Goal: Transaction & Acquisition: Obtain resource

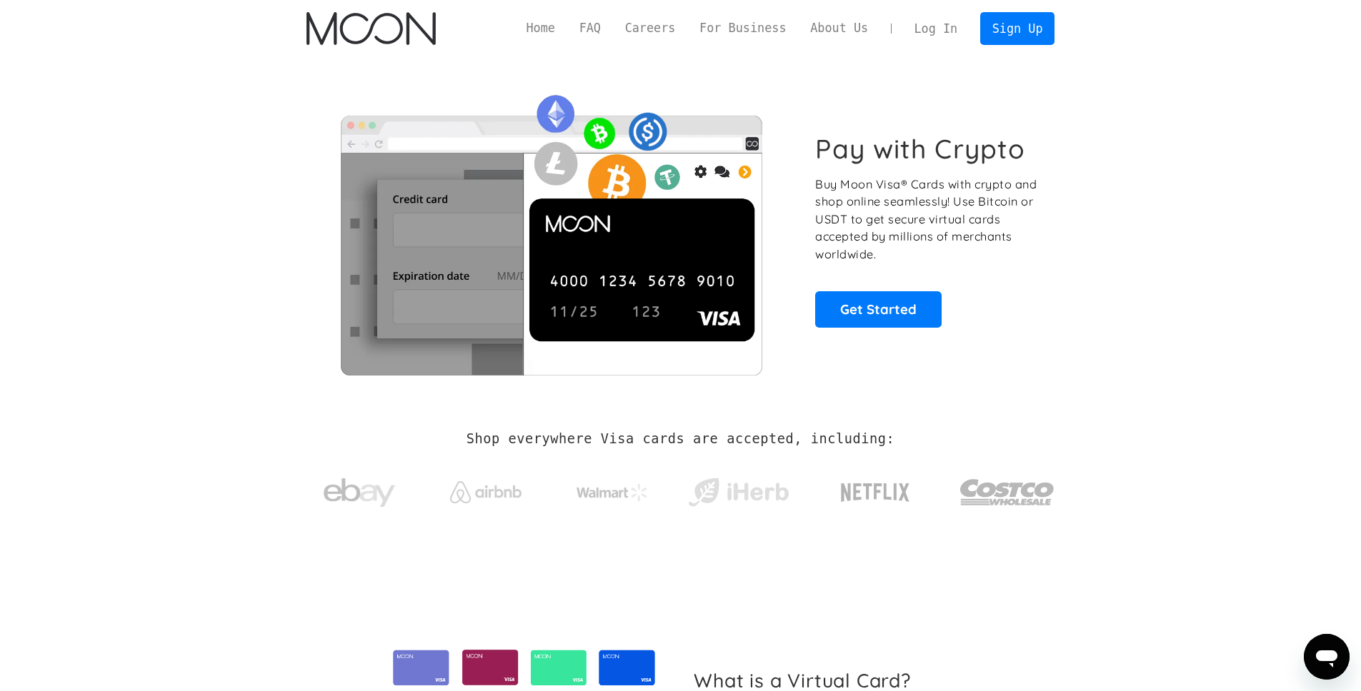
click at [931, 34] on link "Log In" at bounding box center [935, 28] width 67 height 31
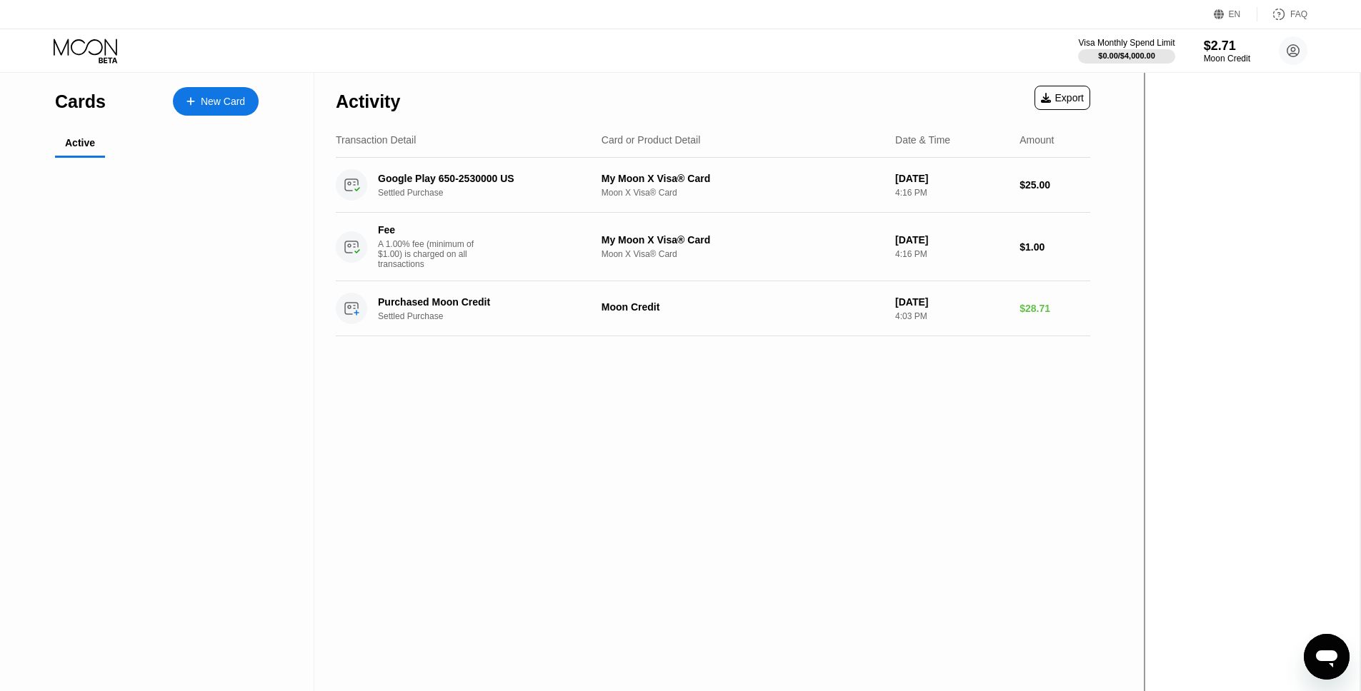
click at [739, 509] on div "Activity Export Transaction Detail Card or Product Detail Date & Time Amount Go…" at bounding box center [712, 440] width 797 height 734
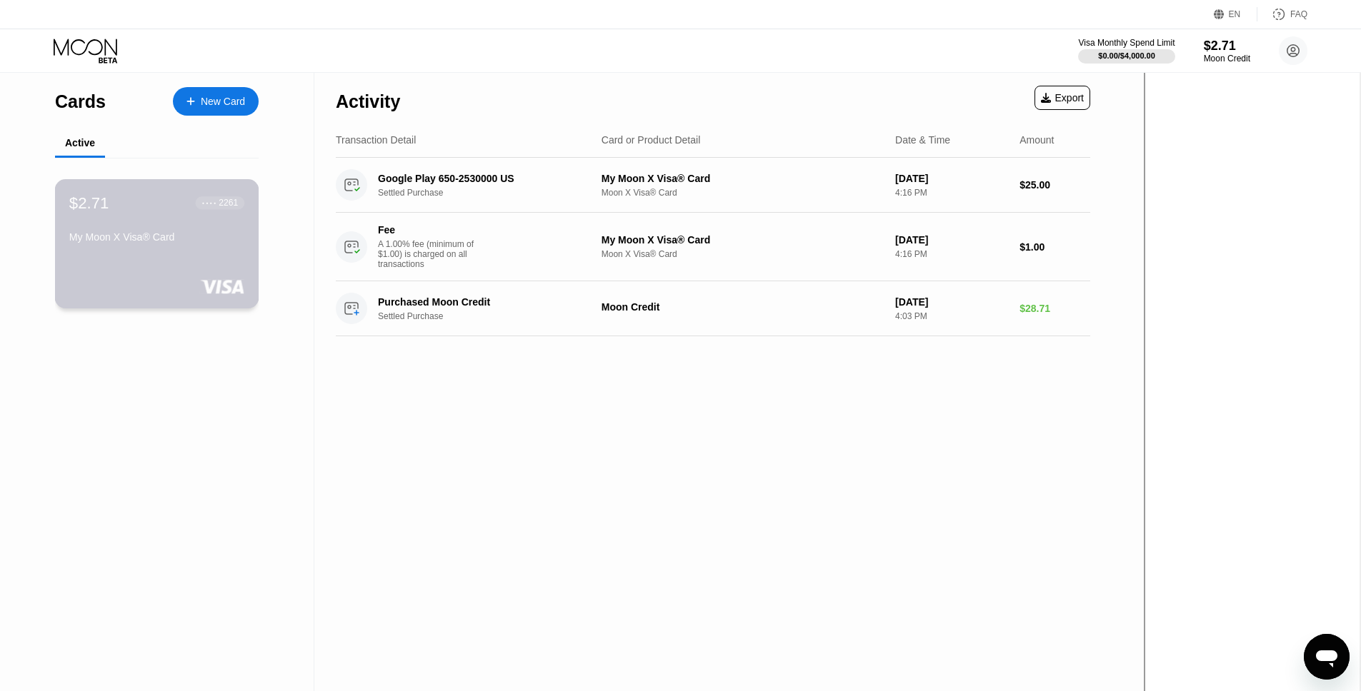
click at [145, 246] on div "My Moon X Visa® Card" at bounding box center [156, 239] width 175 height 17
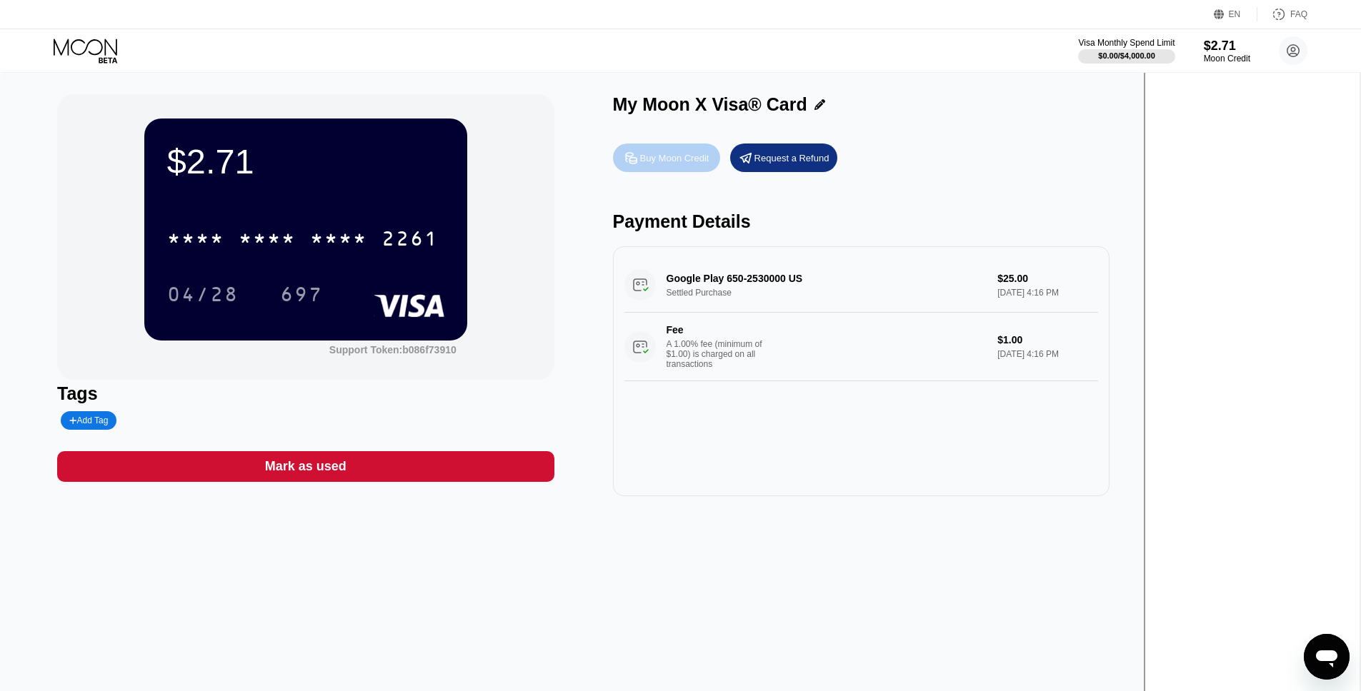
click at [709, 159] on div "Buy Moon Credit" at bounding box center [674, 158] width 69 height 12
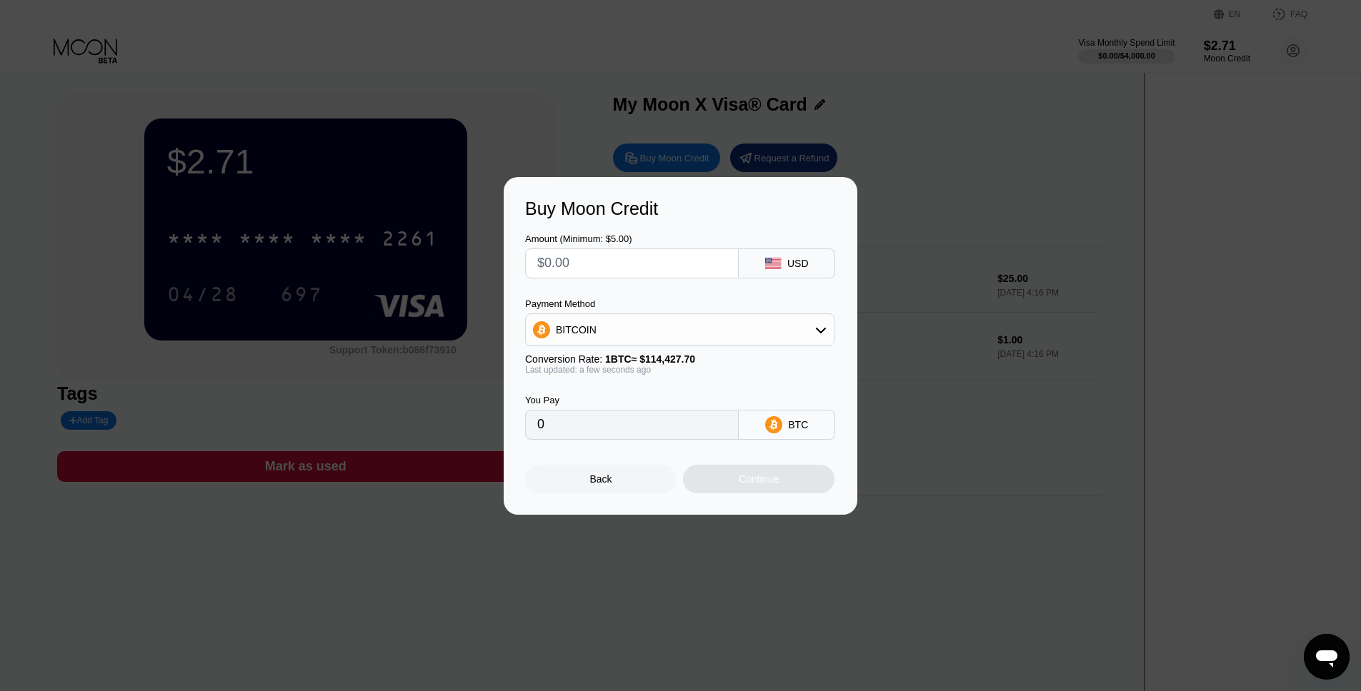
click at [624, 259] on input "text" at bounding box center [631, 263] width 189 height 29
click at [656, 316] on div "BITCOIN" at bounding box center [680, 330] width 308 height 29
click at [597, 398] on span "USDT on TRON" at bounding box center [595, 400] width 72 height 11
type input "0.00"
click at [652, 264] on input "text" at bounding box center [631, 263] width 189 height 29
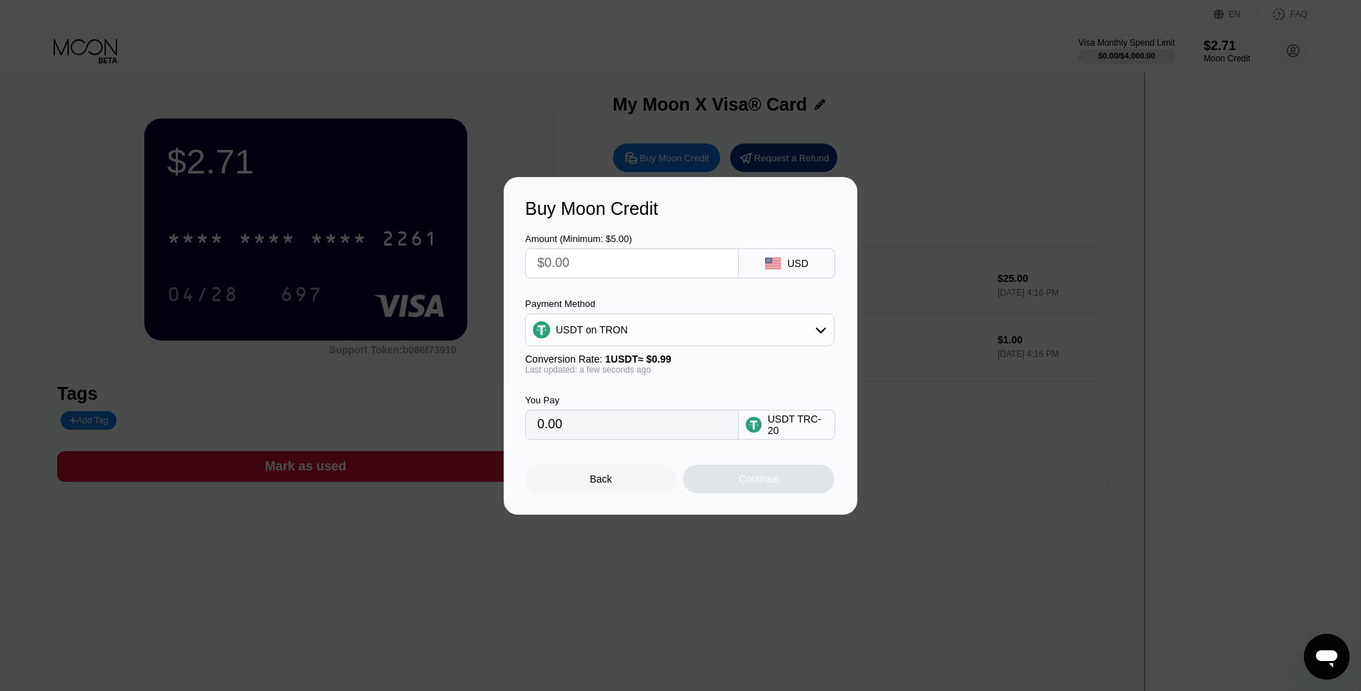
type input "$8"
type input "8.08"
type input "$8"
click at [702, 321] on div "USDT on TRON" at bounding box center [680, 330] width 308 height 29
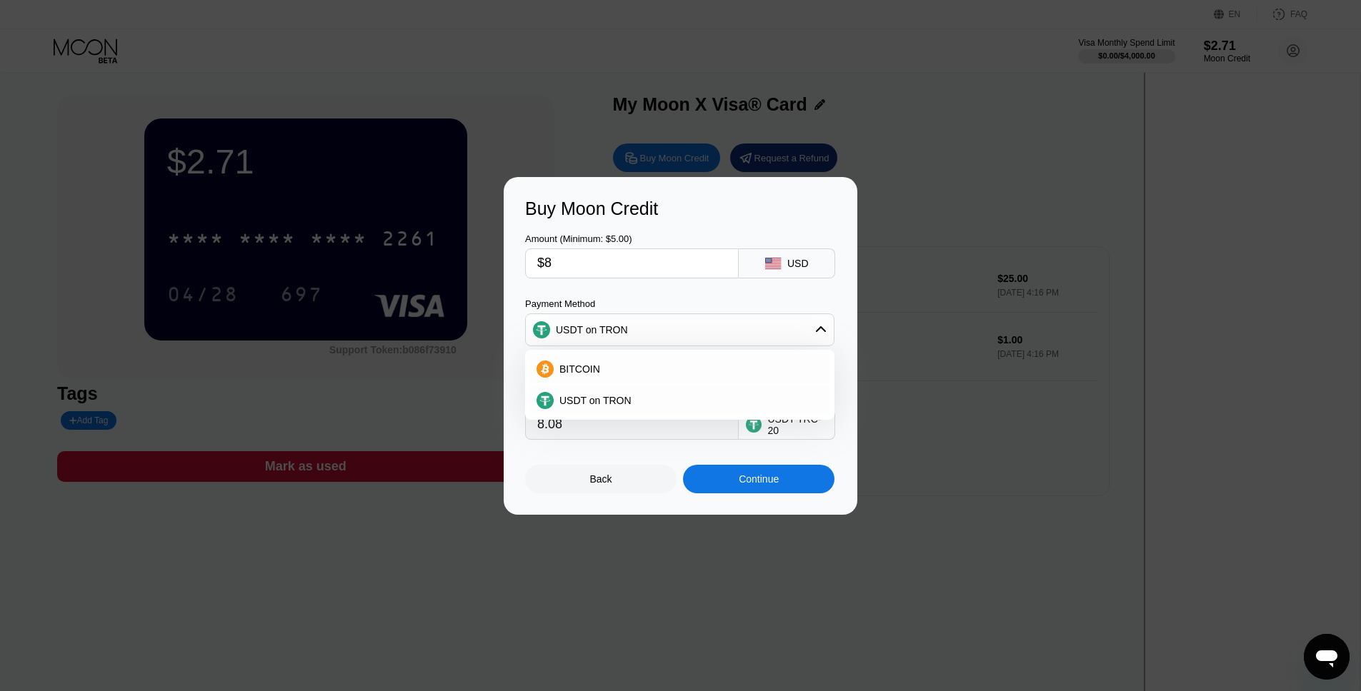
click at [702, 321] on div "USDT on TRON" at bounding box center [680, 330] width 308 height 29
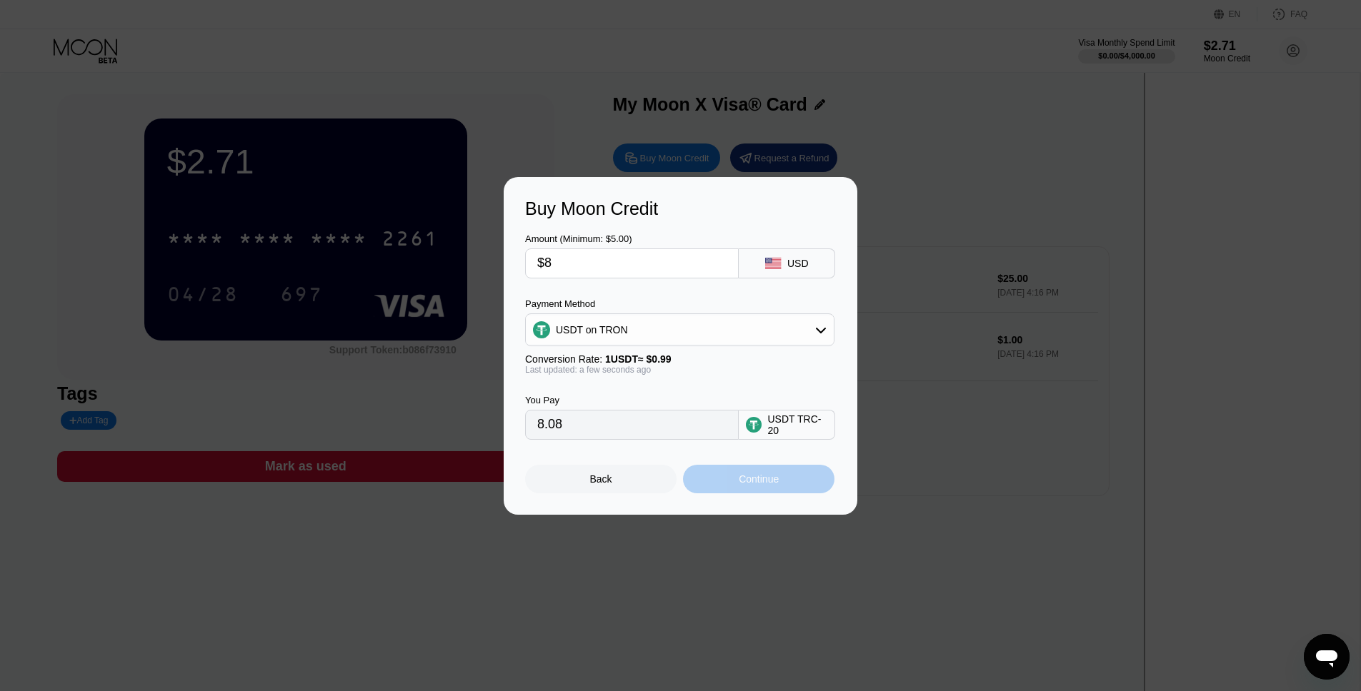
click at [759, 489] on div "Continue" at bounding box center [758, 479] width 151 height 29
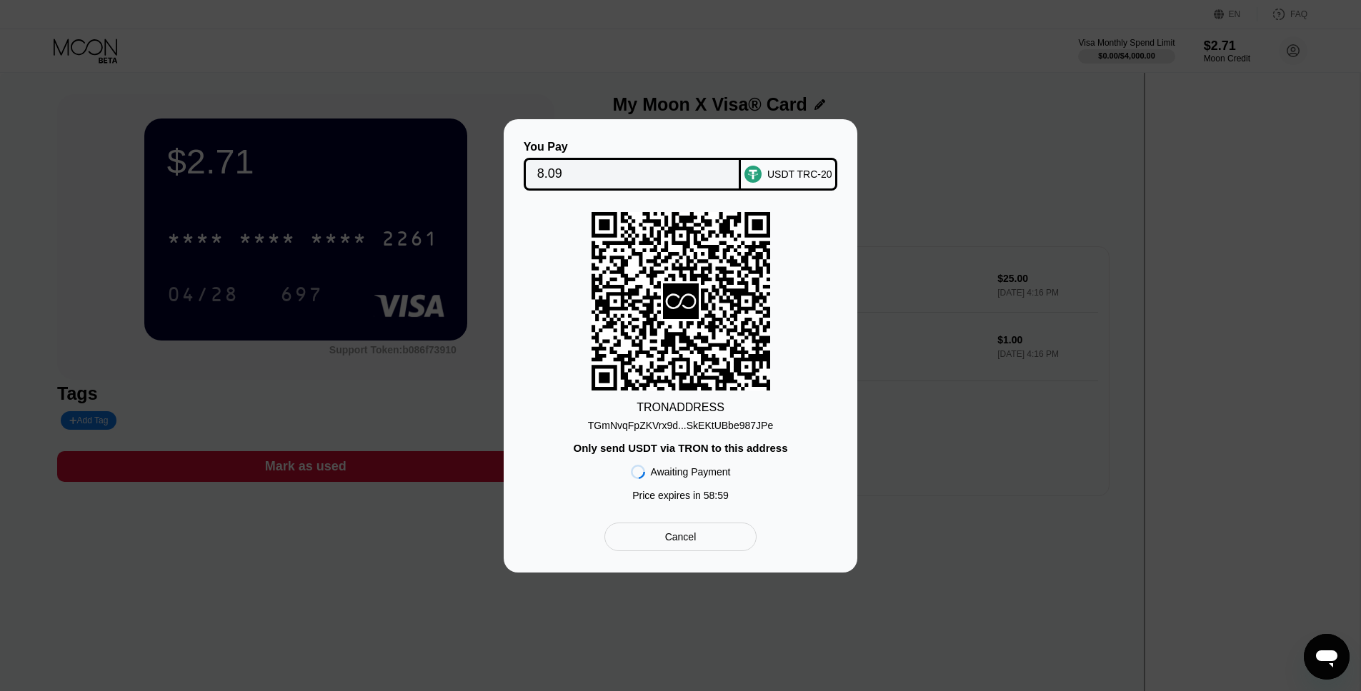
click at [724, 426] on div "TGmNvqFpZKVrx9d...SkEKtUBbe987JPe" at bounding box center [680, 425] width 185 height 11
click at [733, 532] on div "Cancel" at bounding box center [680, 537] width 152 height 29
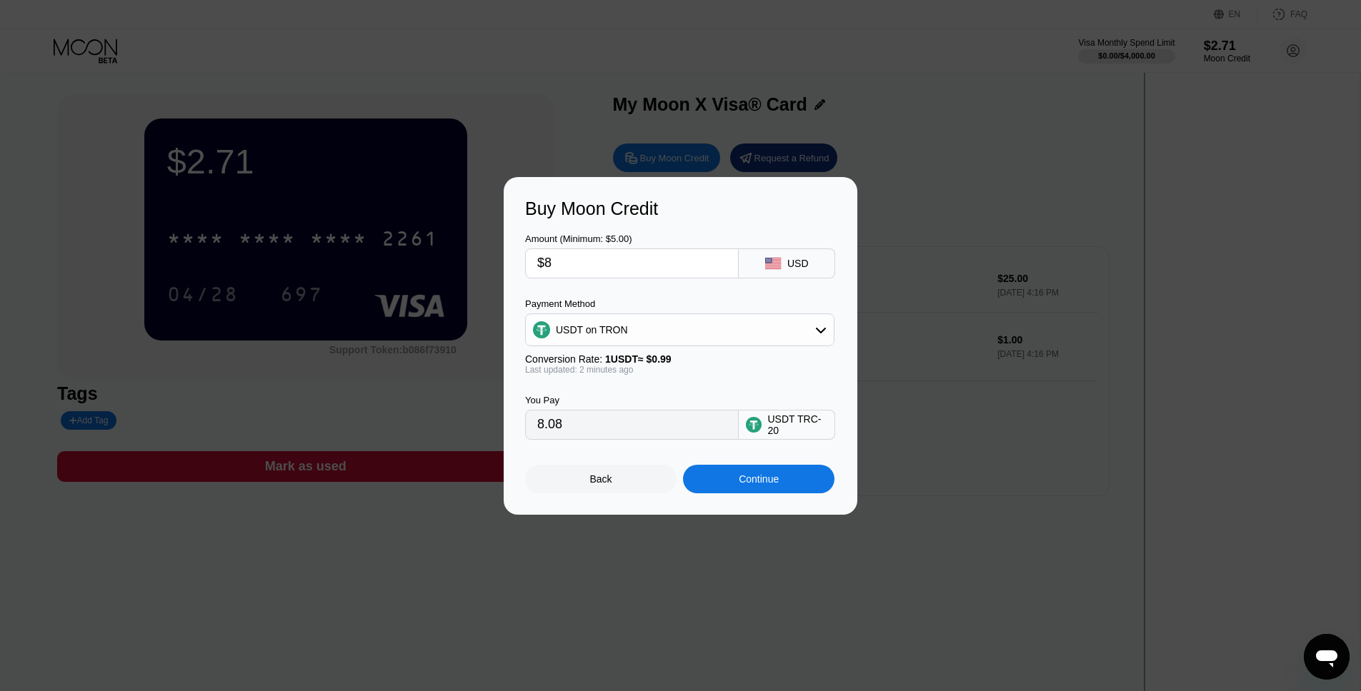
click at [898, 572] on div at bounding box center [685, 345] width 1371 height 691
click at [999, 172] on div at bounding box center [685, 345] width 1371 height 691
click at [904, 155] on div at bounding box center [685, 345] width 1371 height 691
click at [611, 474] on div "Back" at bounding box center [601, 479] width 22 height 11
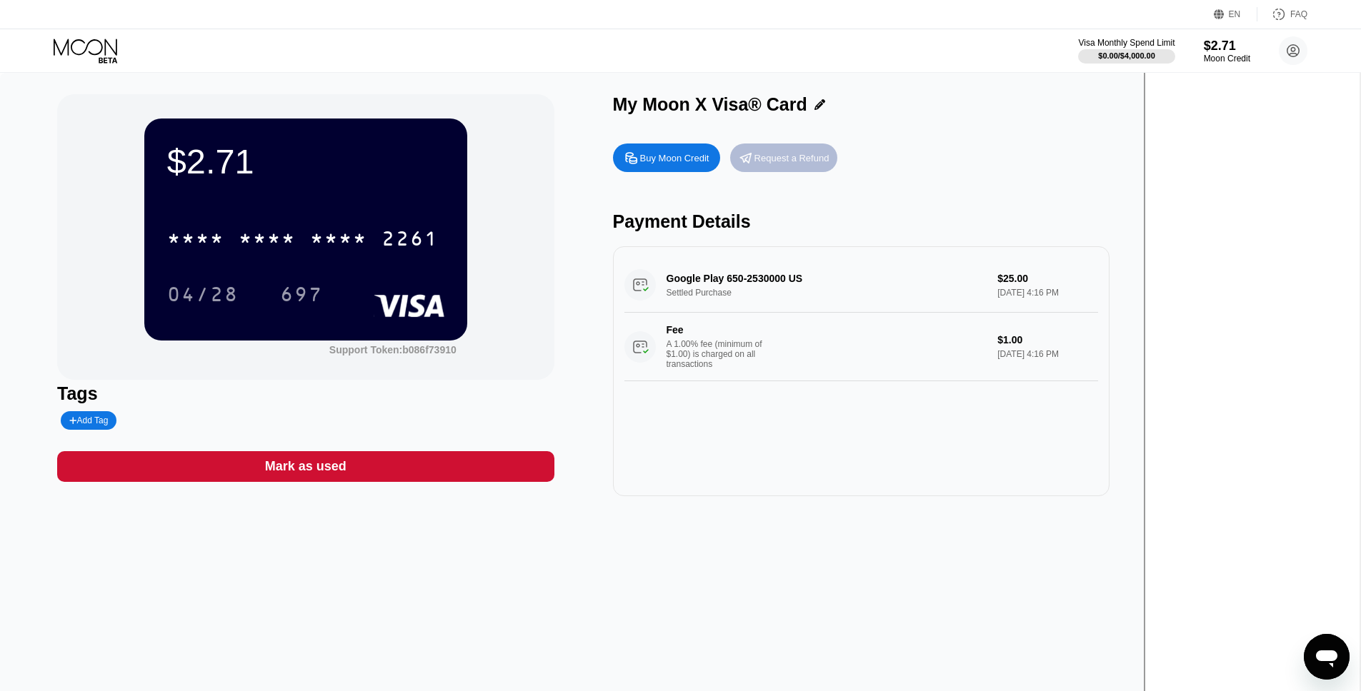
click at [829, 158] on div "Request a Refund" at bounding box center [791, 158] width 75 height 12
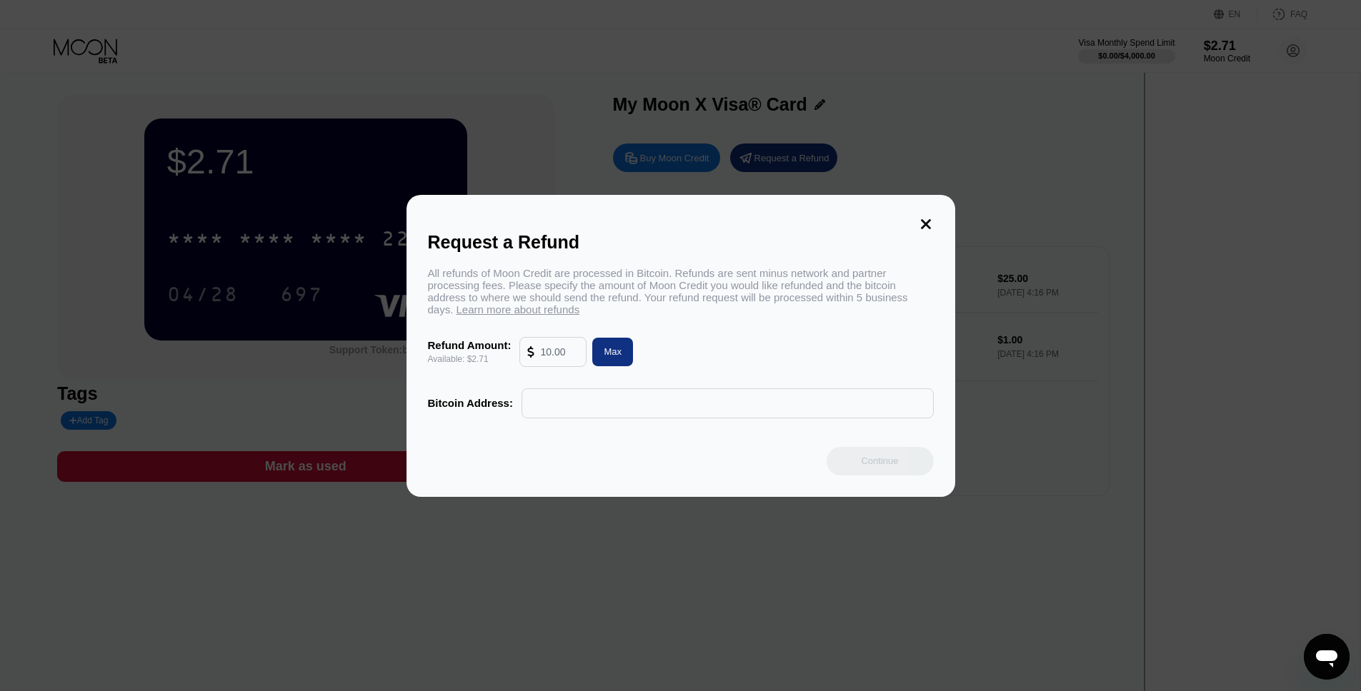
click at [585, 399] on input "text" at bounding box center [727, 403] width 396 height 29
click at [667, 628] on div at bounding box center [685, 345] width 1371 height 691
click at [931, 221] on icon at bounding box center [926, 224] width 16 height 16
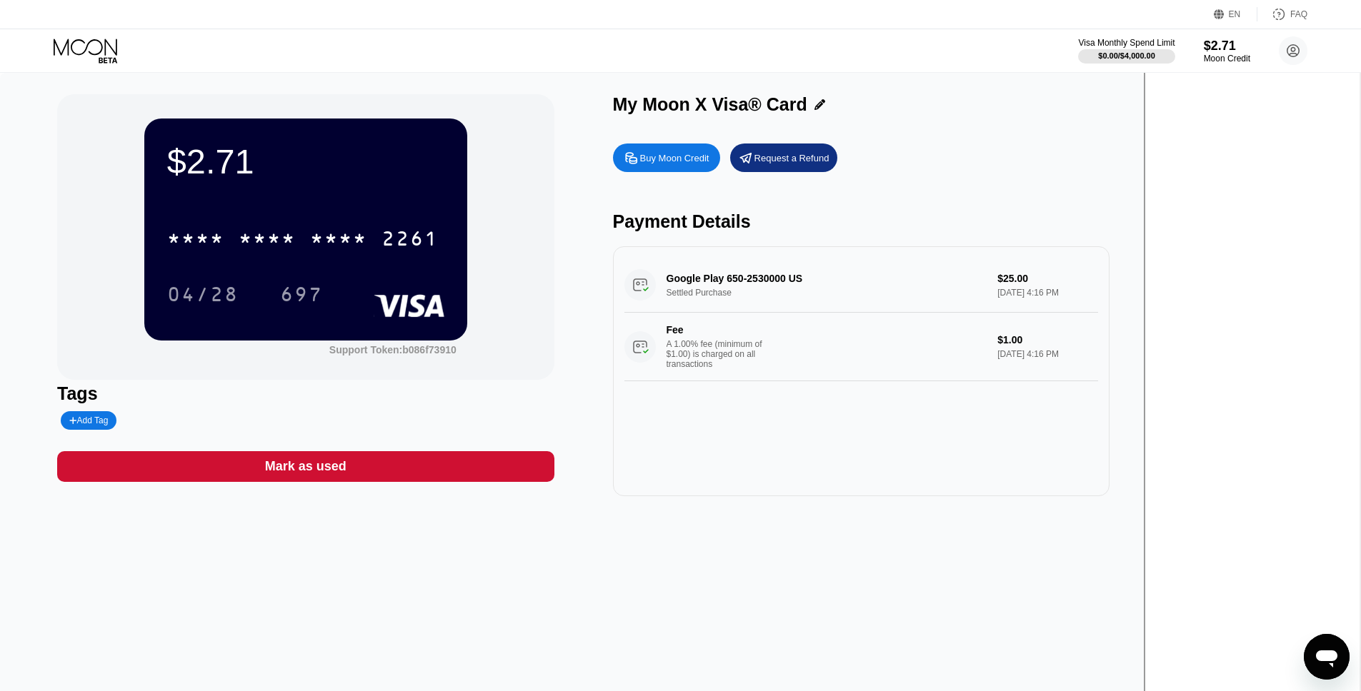
click at [709, 152] on div "Buy Moon Credit" at bounding box center [674, 158] width 69 height 12
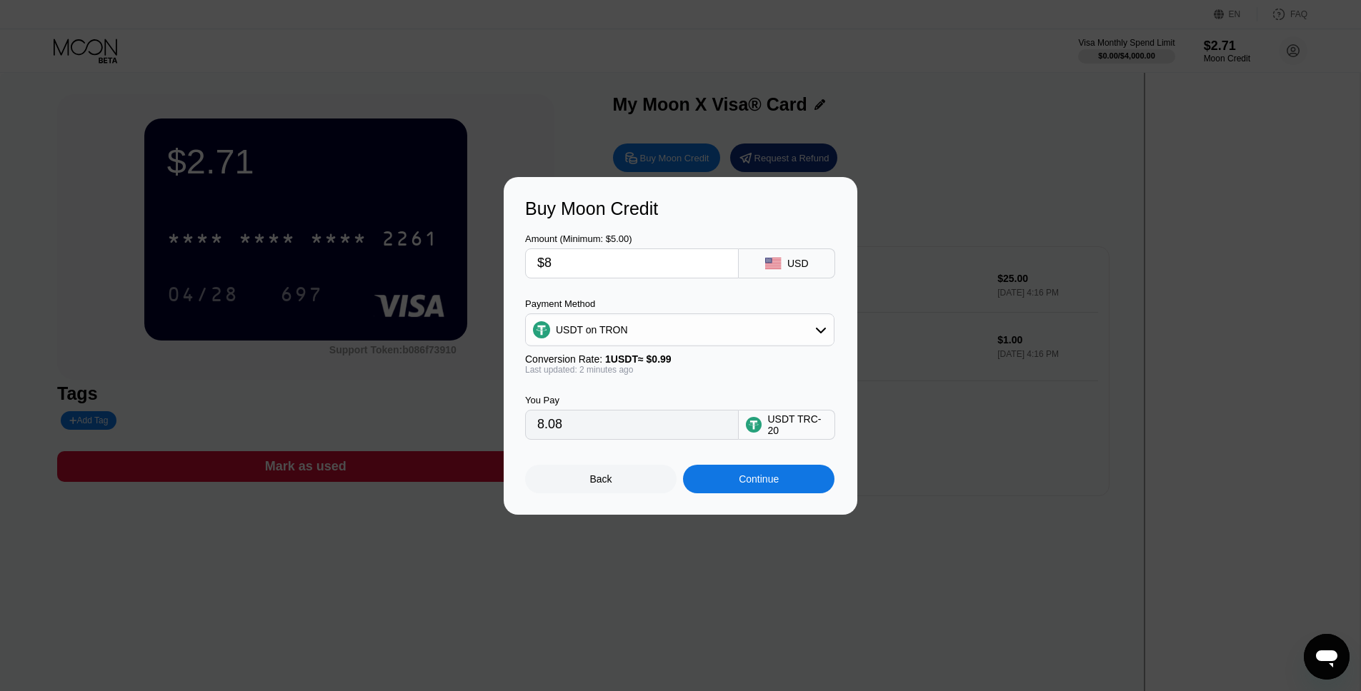
click at [689, 262] on input "$8" at bounding box center [631, 263] width 189 height 29
type input "0.00"
type input "$1"
type input "1.01"
type input "$10"
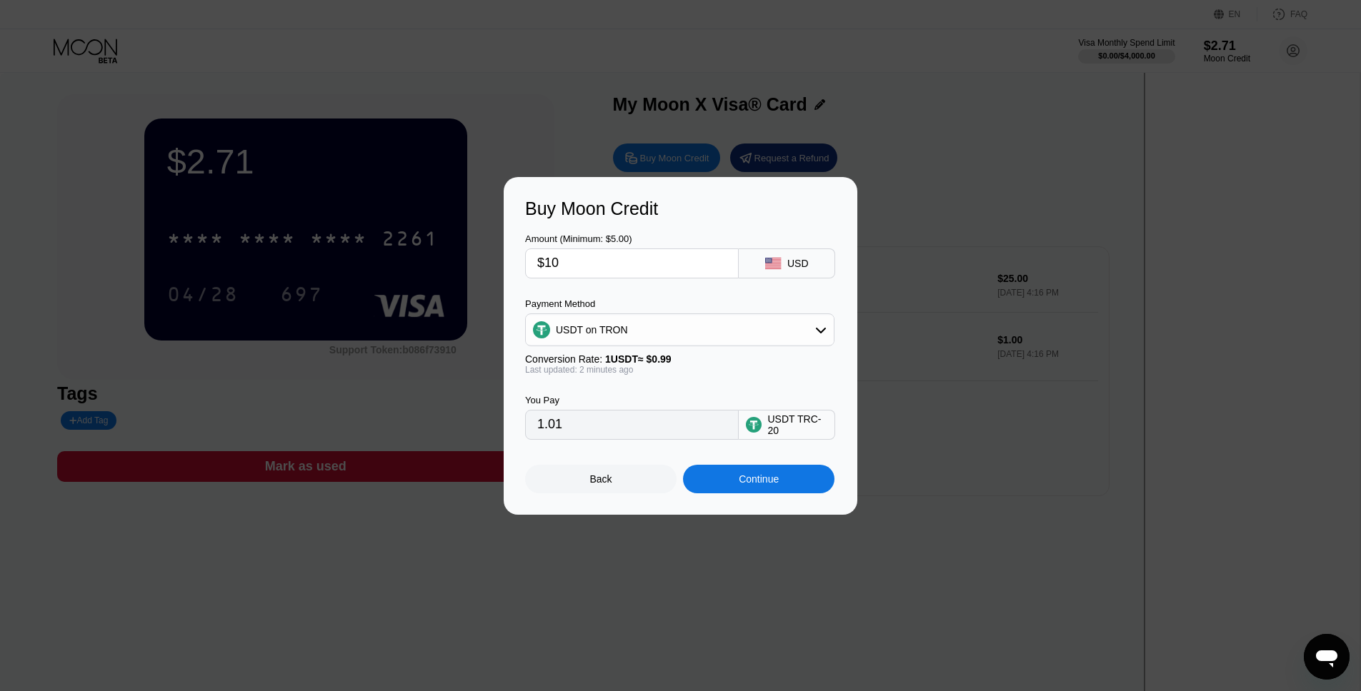
type input "10.10"
type input "$10"
click at [746, 488] on div "Continue" at bounding box center [758, 479] width 151 height 29
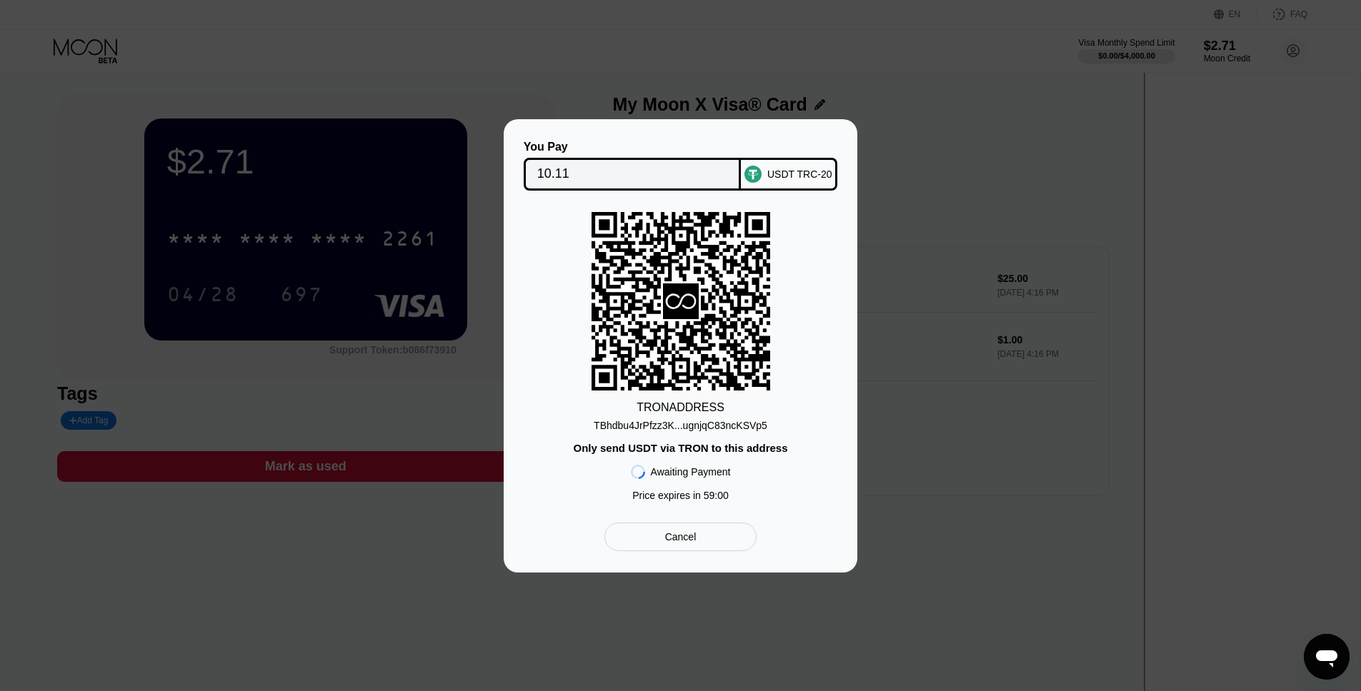
click at [691, 425] on div "TBhdbu4JrPfzz3K...ugnjqC83ncKSVp5" at bounding box center [681, 425] width 174 height 11
click at [1024, 478] on div "You Pay 10.11 USDT TRC-20 TRON ADDRESS TBhdbu4JrPfzz3K...ugnjqC83ncKSVp5 Only s…" at bounding box center [680, 346] width 1361 height 454
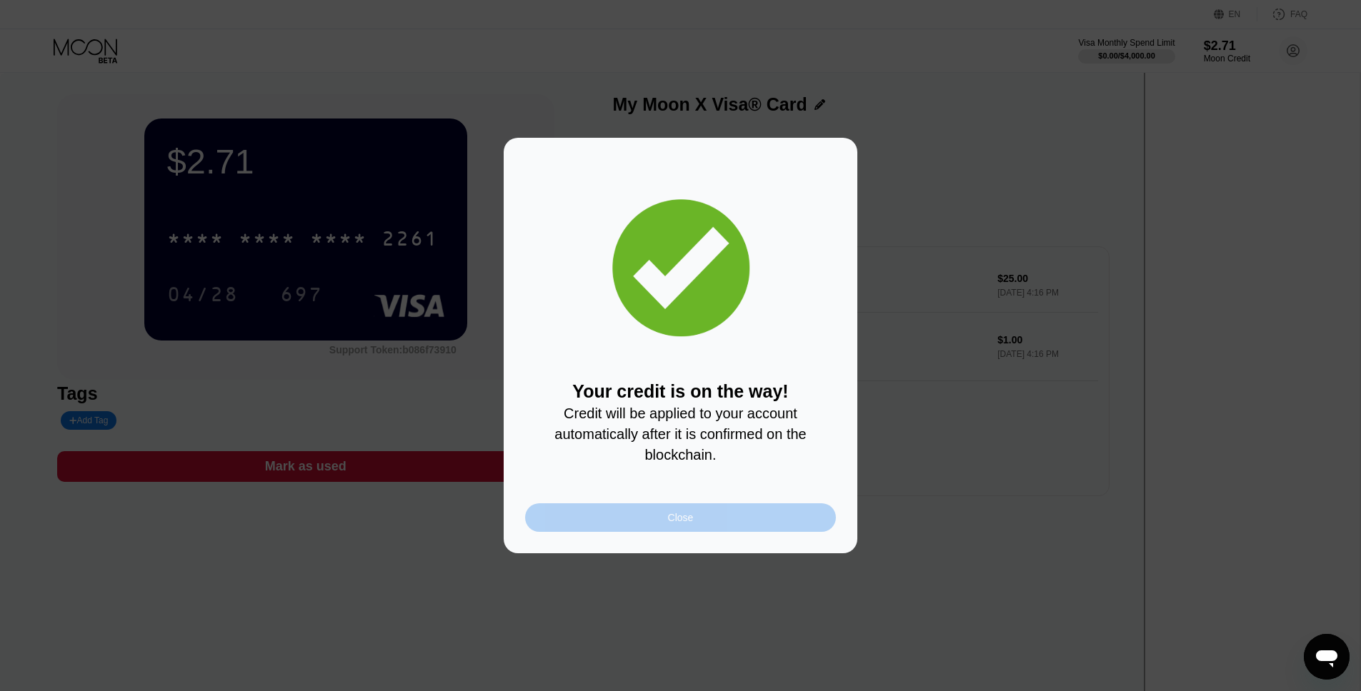
click at [679, 516] on div "Close" at bounding box center [681, 517] width 26 height 11
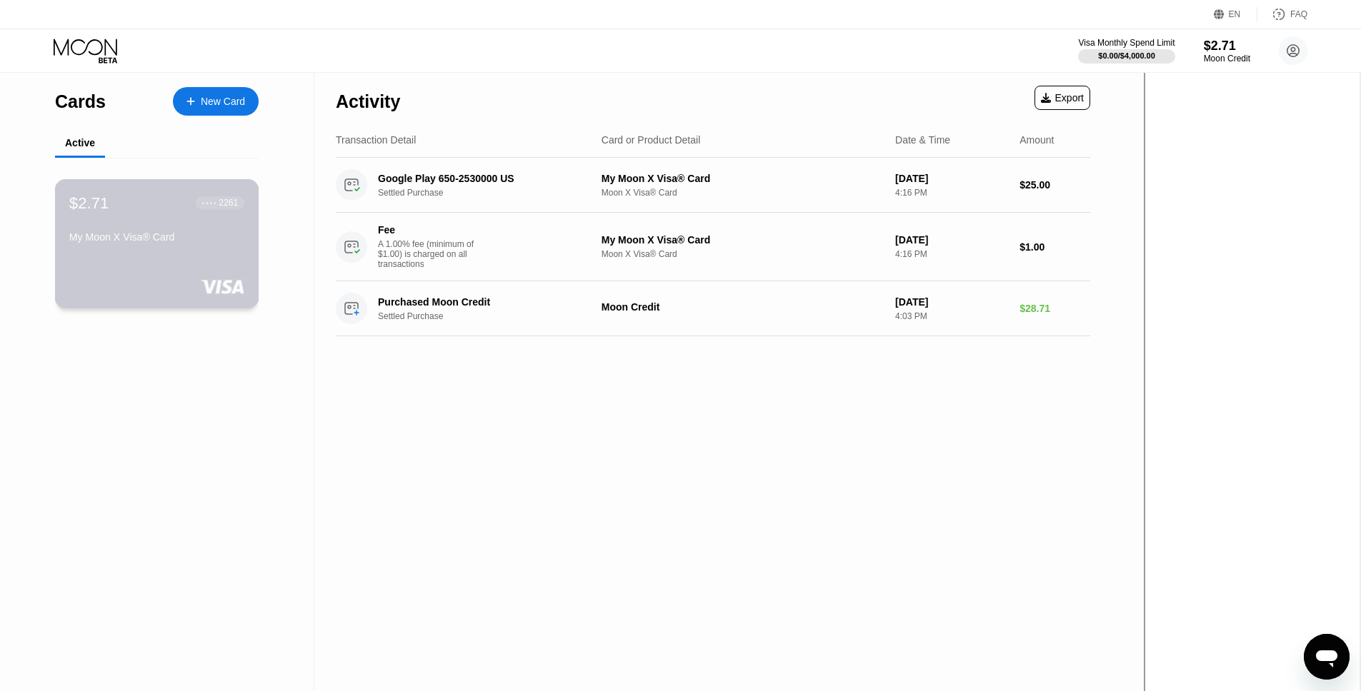
click at [151, 233] on div "My Moon X Visa® Card" at bounding box center [156, 236] width 175 height 11
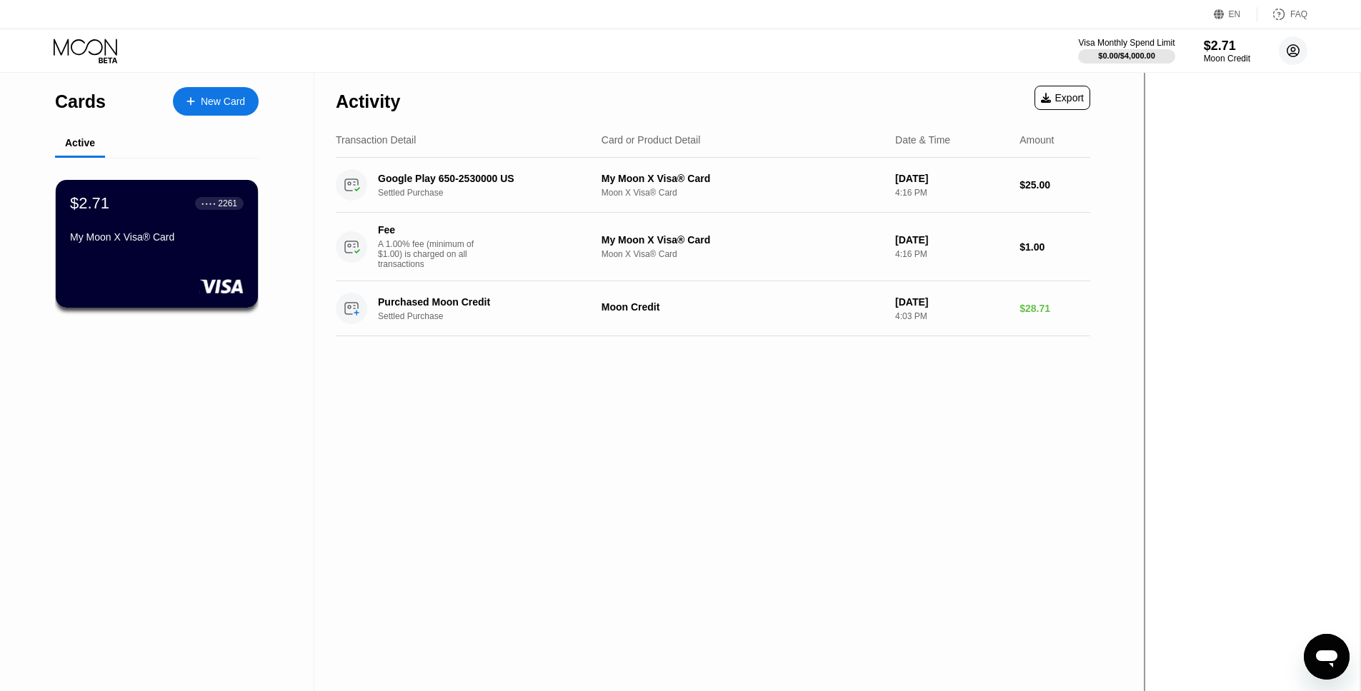
click at [1299, 42] on circle at bounding box center [1293, 50] width 29 height 29
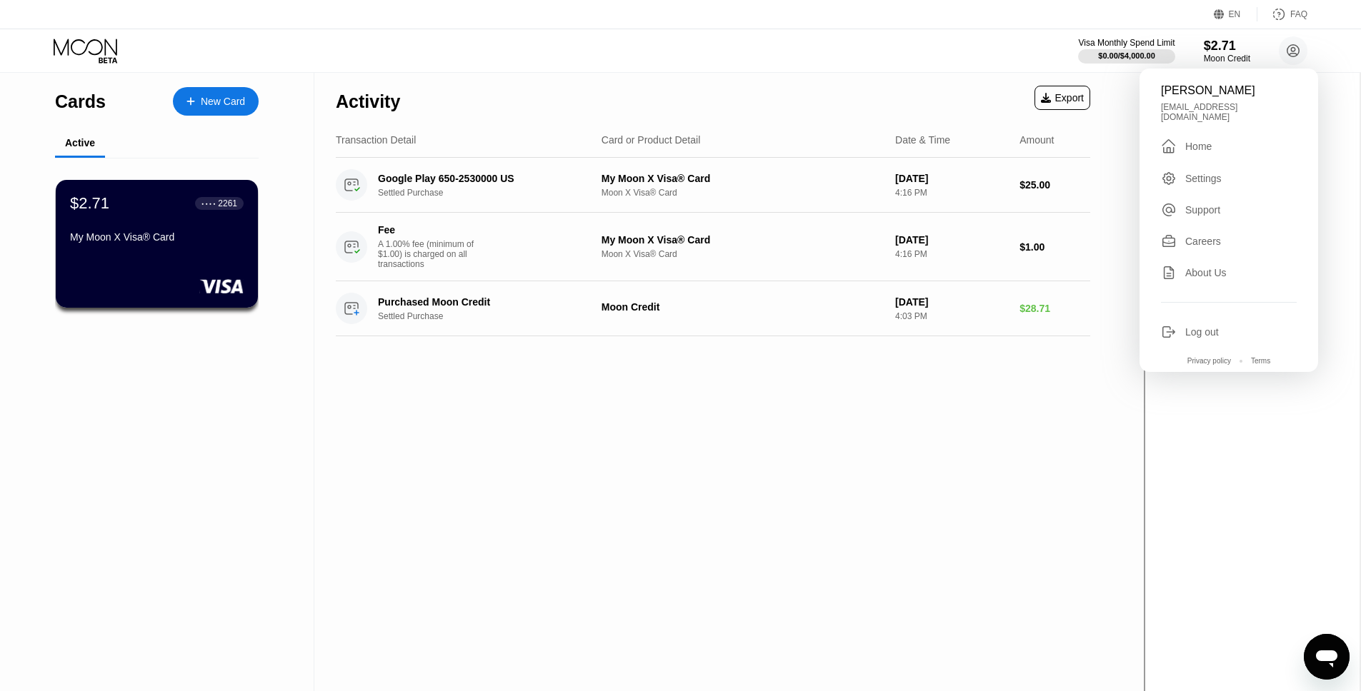
drag, startPoint x: 886, startPoint y: 466, endPoint x: 529, endPoint y: 367, distance: 371.4
click at [885, 466] on div "Activity Export Transaction Detail Card or Product Detail Date & Time Amount Go…" at bounding box center [712, 440] width 797 height 734
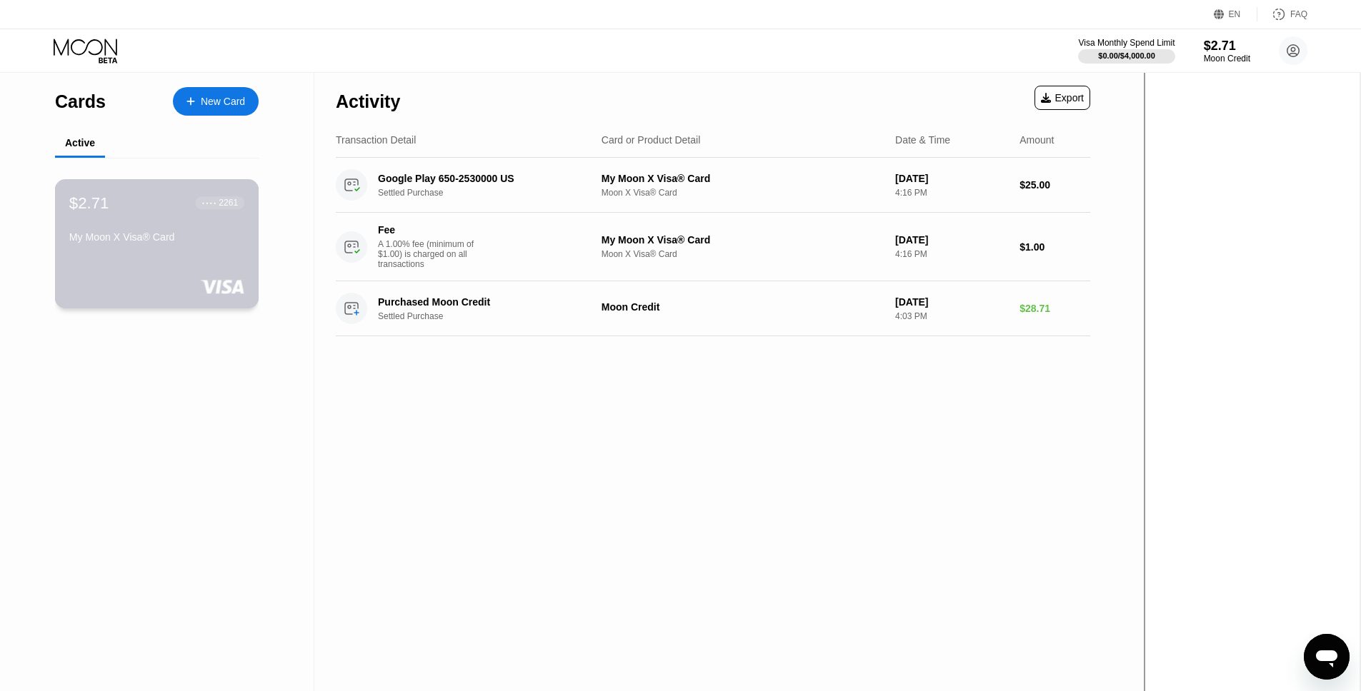
click at [163, 241] on div "My Moon X Visa® Card" at bounding box center [156, 236] width 175 height 11
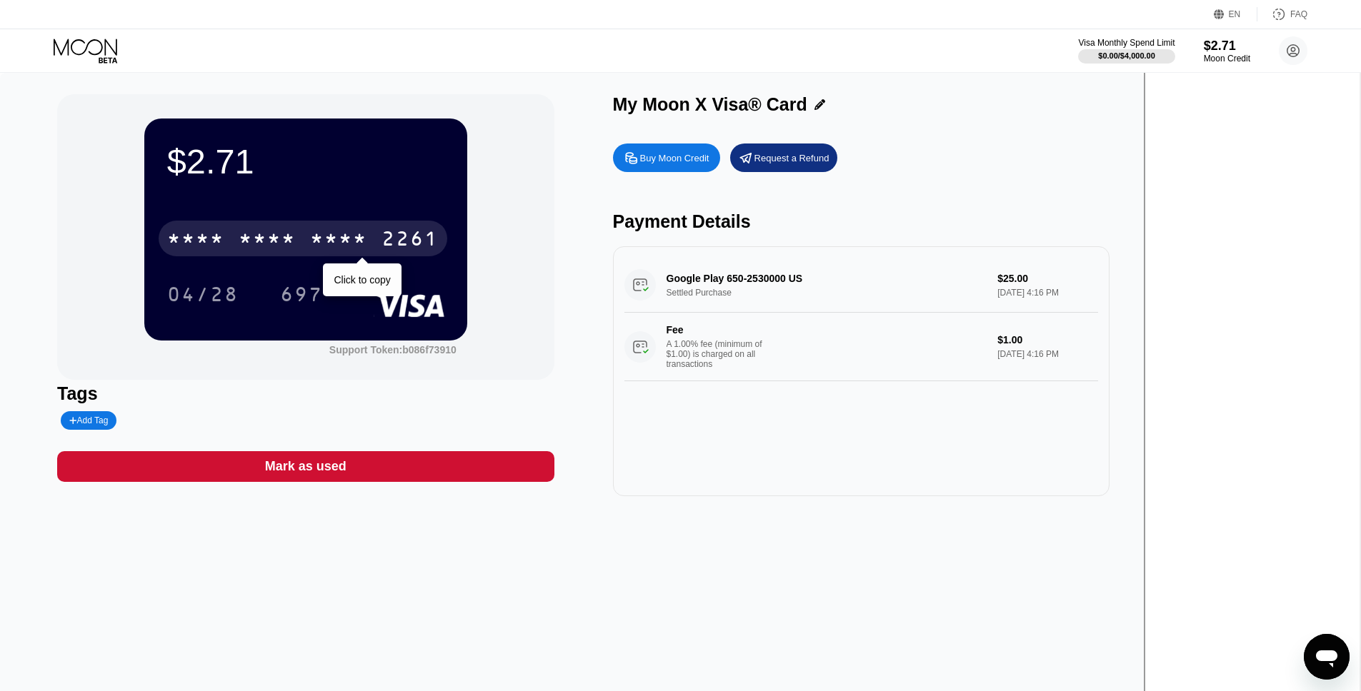
click at [338, 221] on div "* * * * * * * * * * * * 2261" at bounding box center [303, 239] width 289 height 36
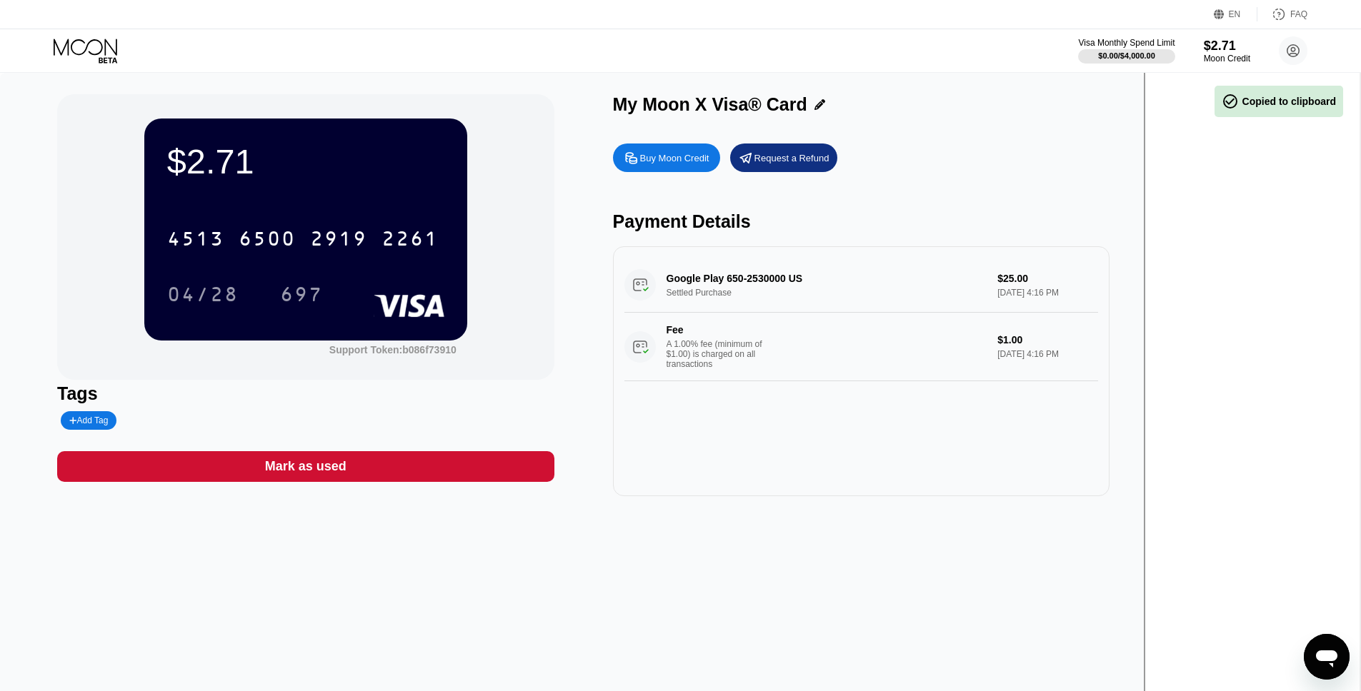
click at [344, 195] on div "$2.71 4513 6500 2919 2261 04/28 697" at bounding box center [305, 229] width 323 height 221
click at [1126, 41] on div "Visa Monthly Spend Limit" at bounding box center [1126, 43] width 99 height 10
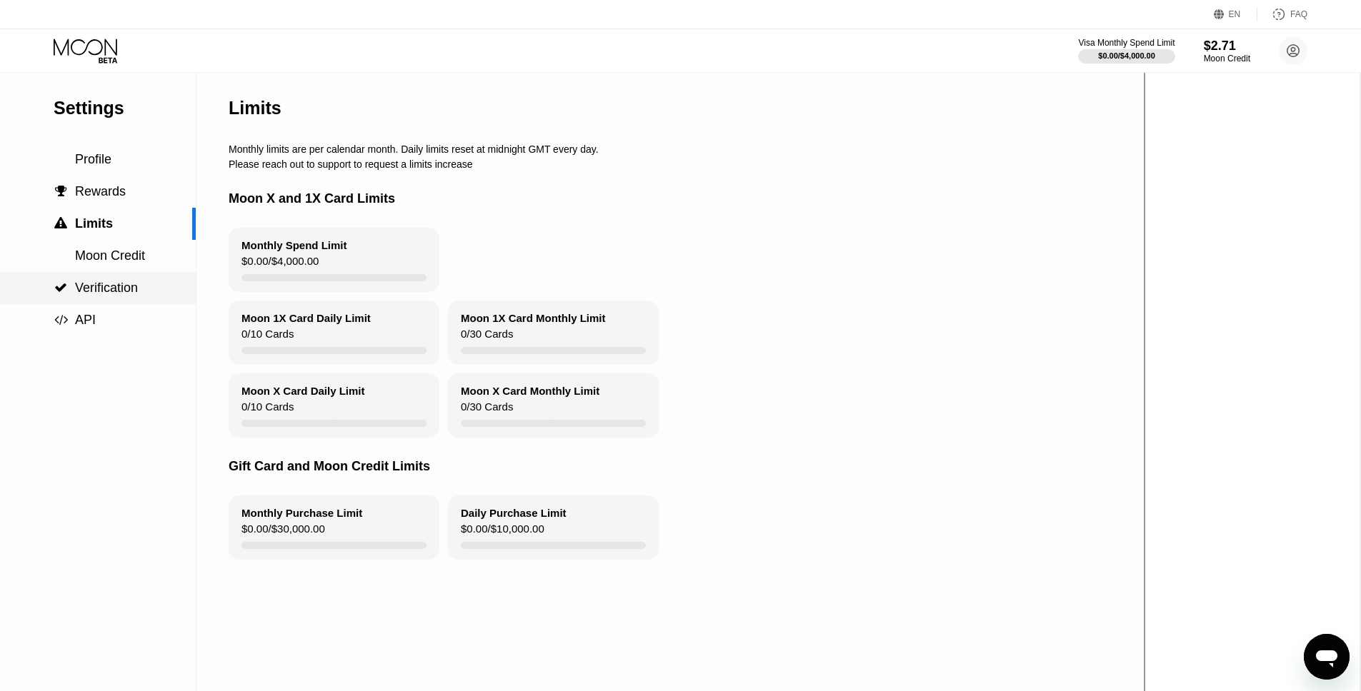
click at [101, 292] on span "Verification" at bounding box center [106, 288] width 63 height 14
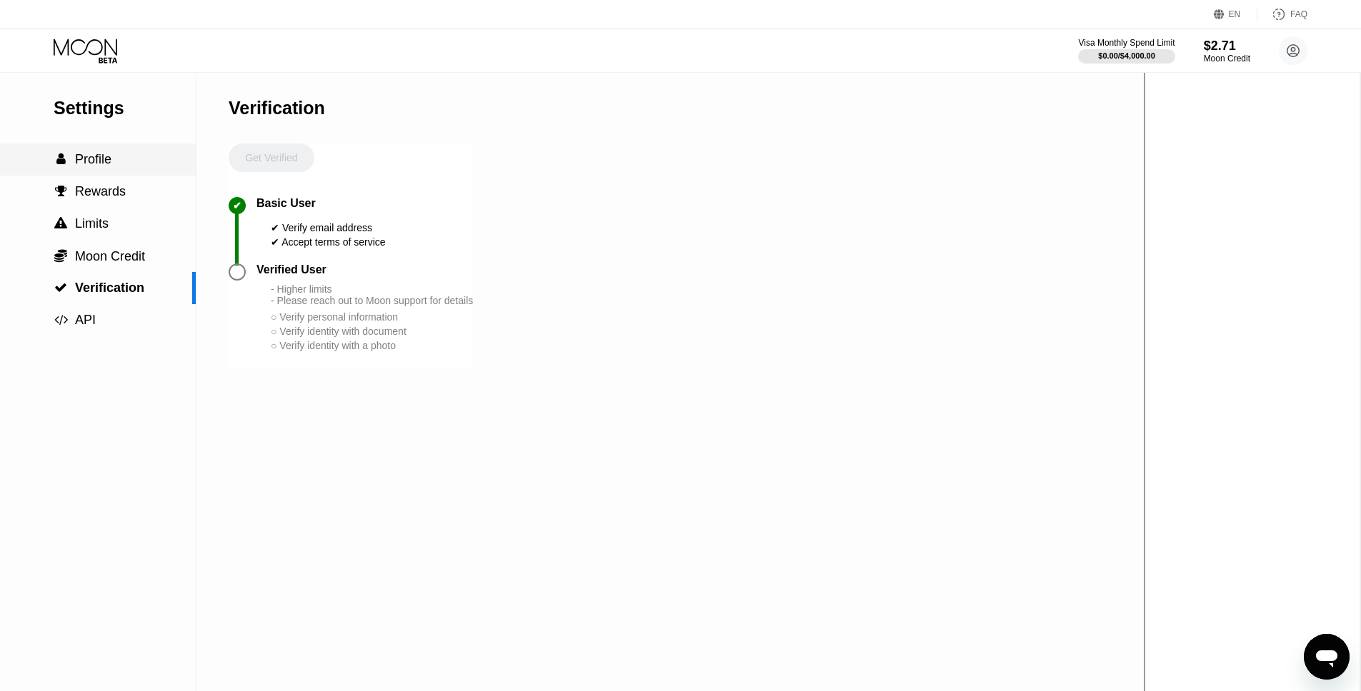
click at [94, 156] on span "Profile" at bounding box center [93, 159] width 36 height 14
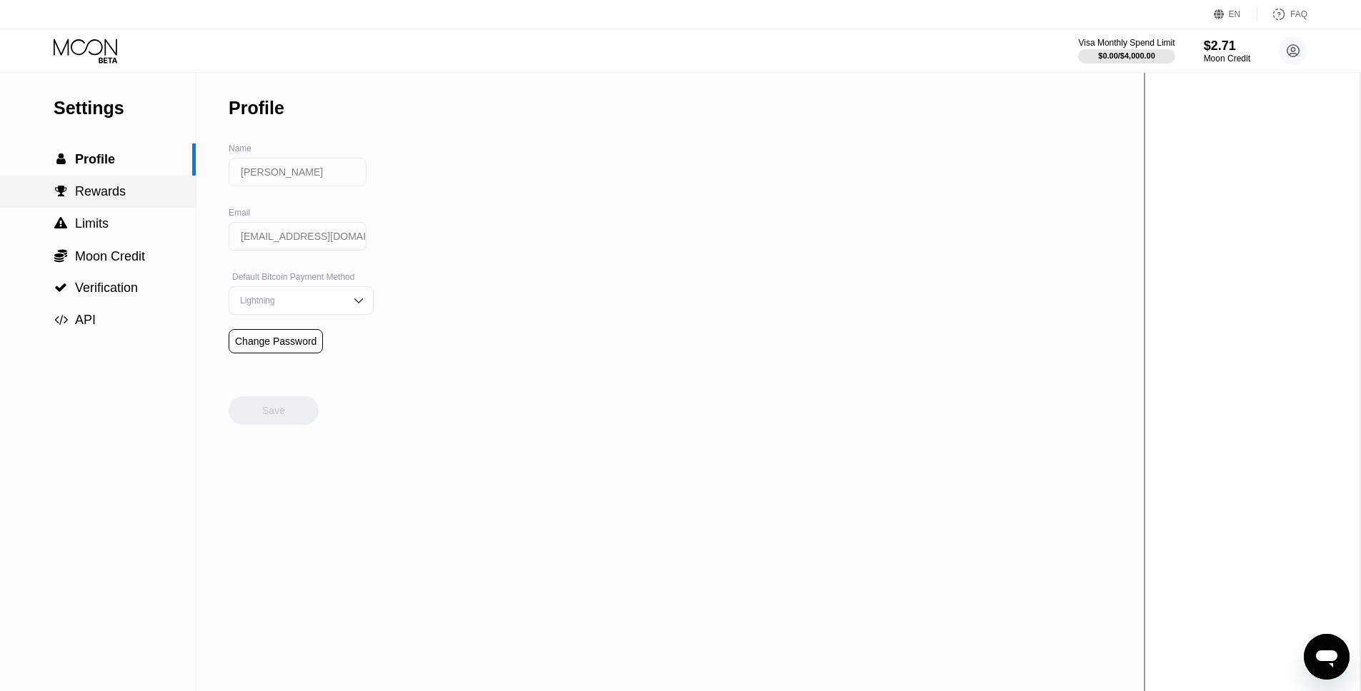
click at [96, 190] on span "Rewards" at bounding box center [100, 191] width 51 height 14
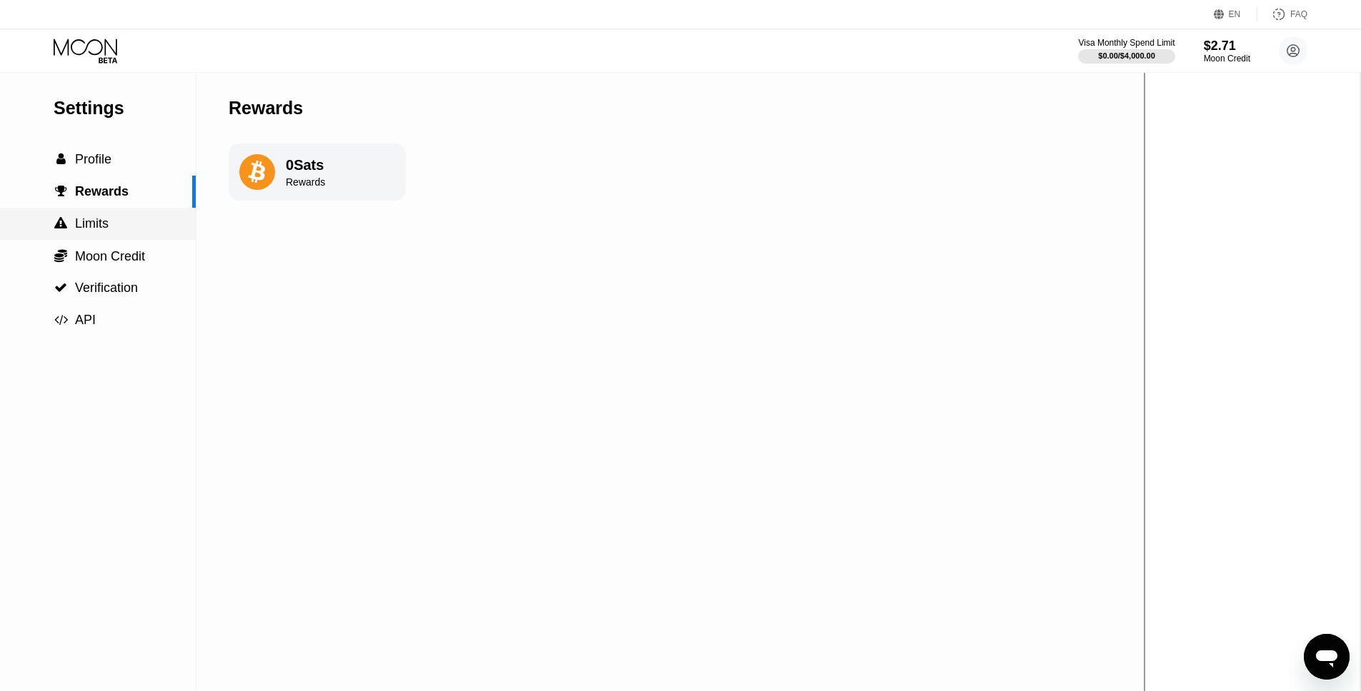
click at [110, 229] on div " Limits" at bounding box center [98, 223] width 196 height 15
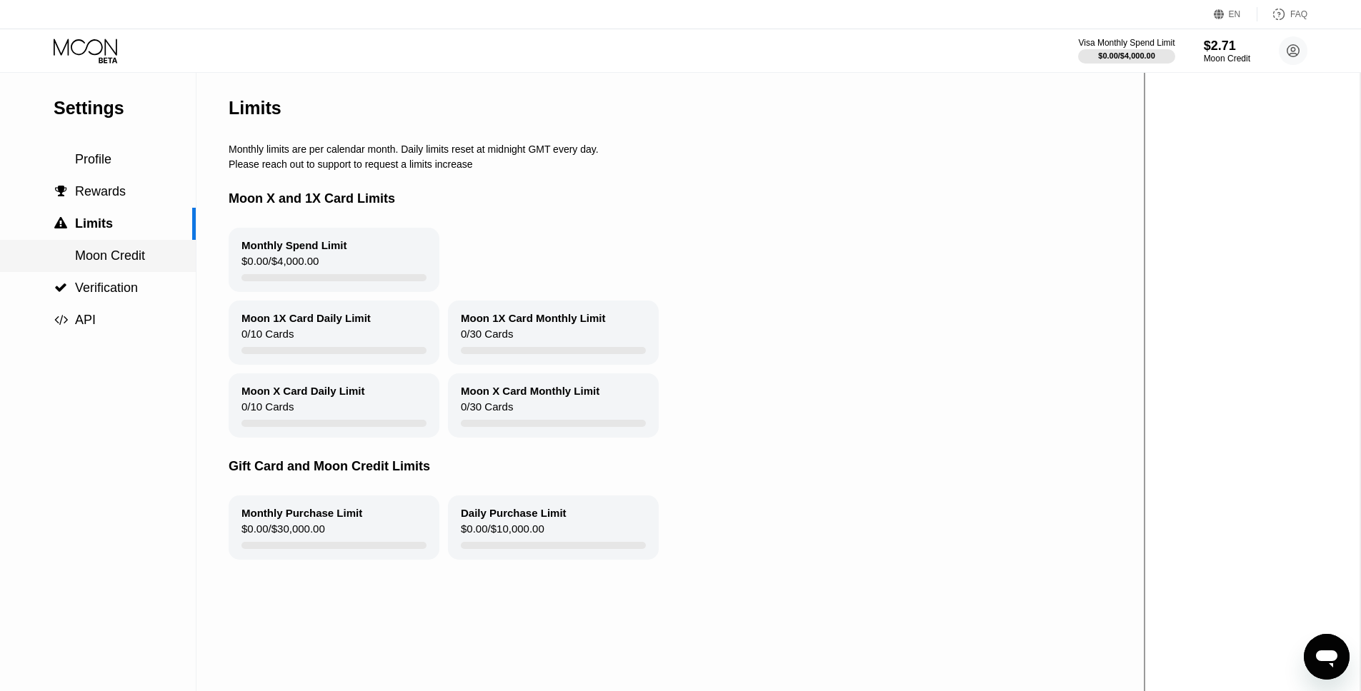
click at [106, 251] on span "Moon Credit" at bounding box center [110, 256] width 70 height 14
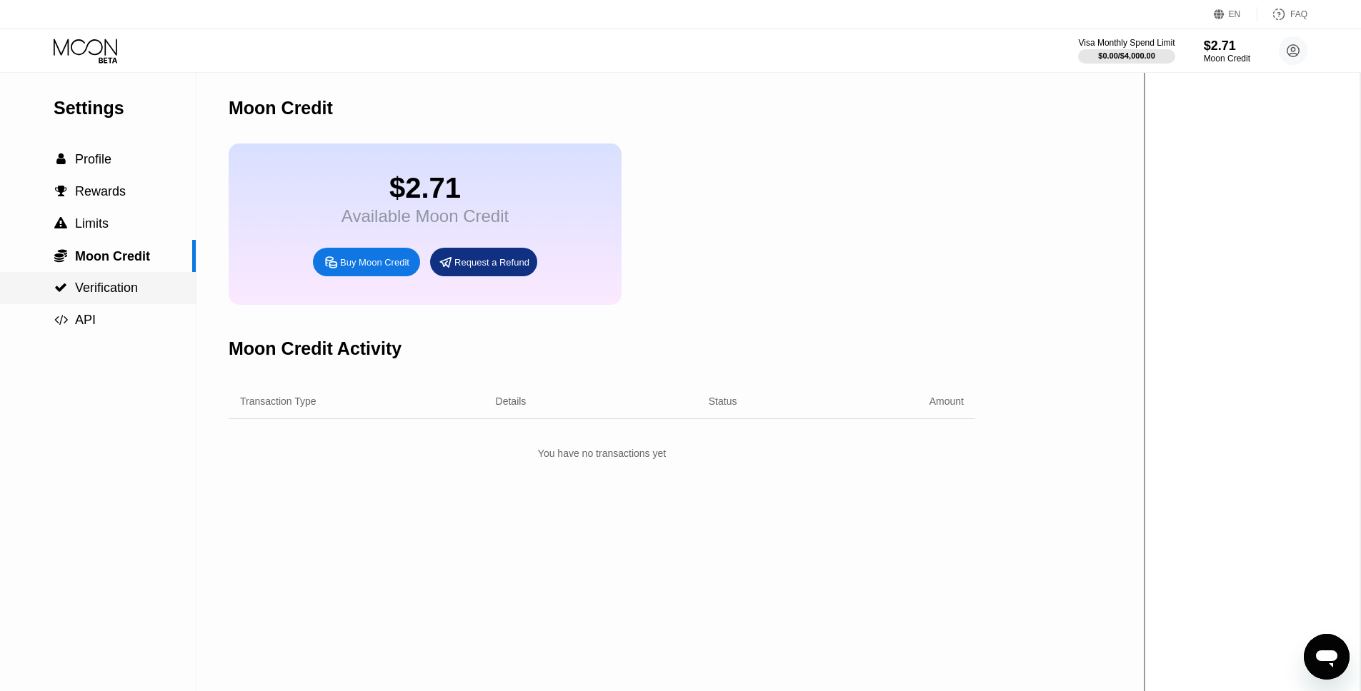
click at [102, 281] on span "Verification" at bounding box center [106, 288] width 63 height 14
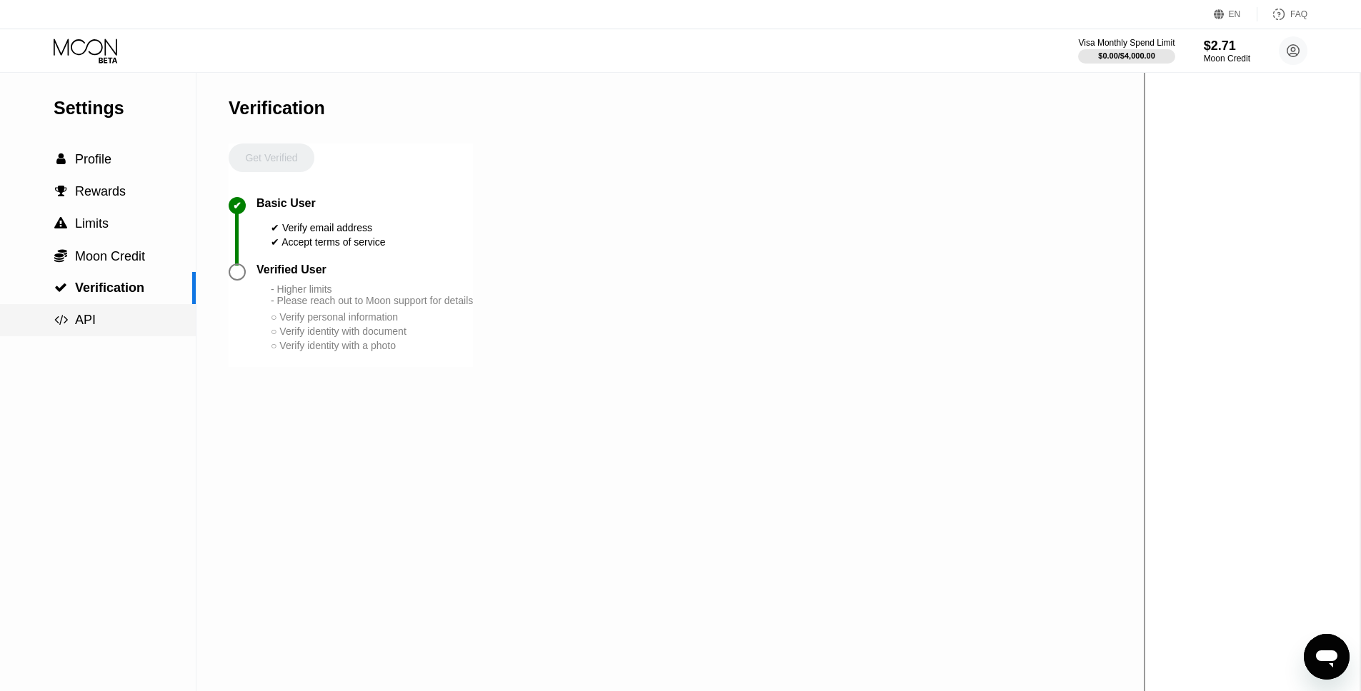
click at [94, 316] on span "API" at bounding box center [85, 320] width 21 height 14
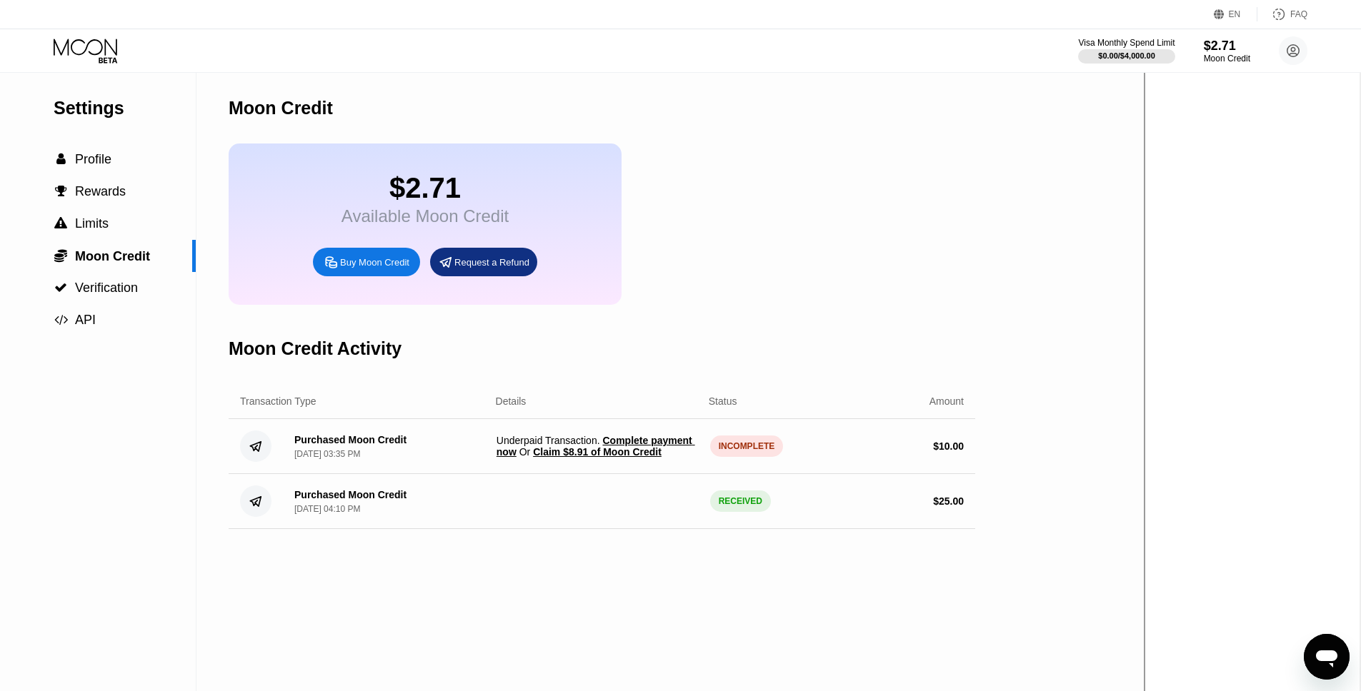
click at [619, 435] on span "Complete payment now" at bounding box center [595, 446] width 199 height 23
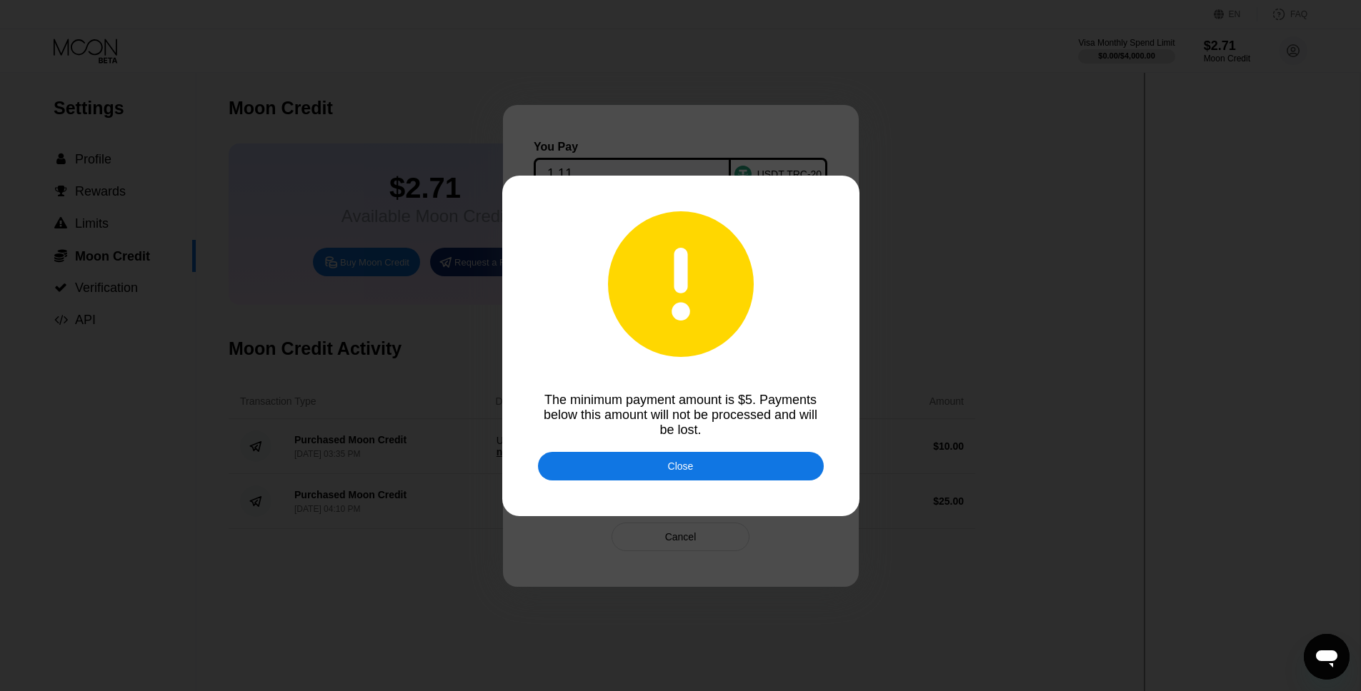
click at [637, 465] on div "Close" at bounding box center [681, 466] width 286 height 29
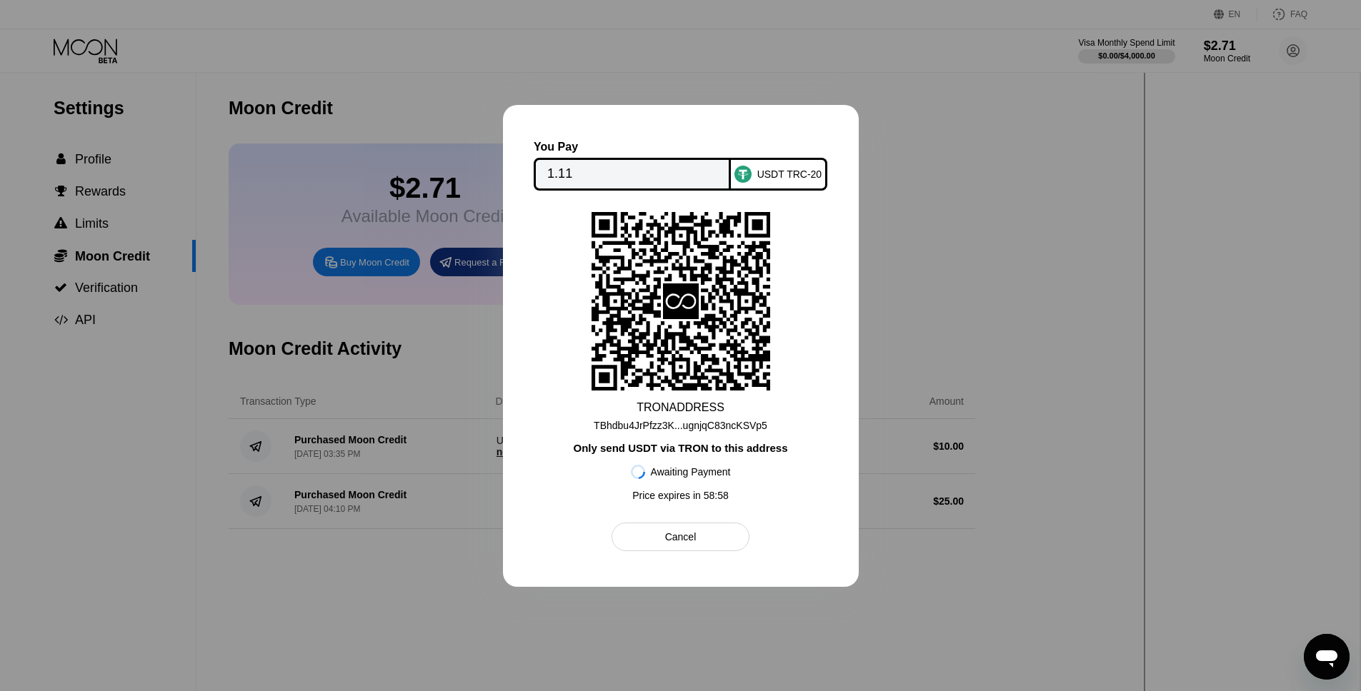
click at [672, 529] on div "Cancel" at bounding box center [680, 537] width 138 height 29
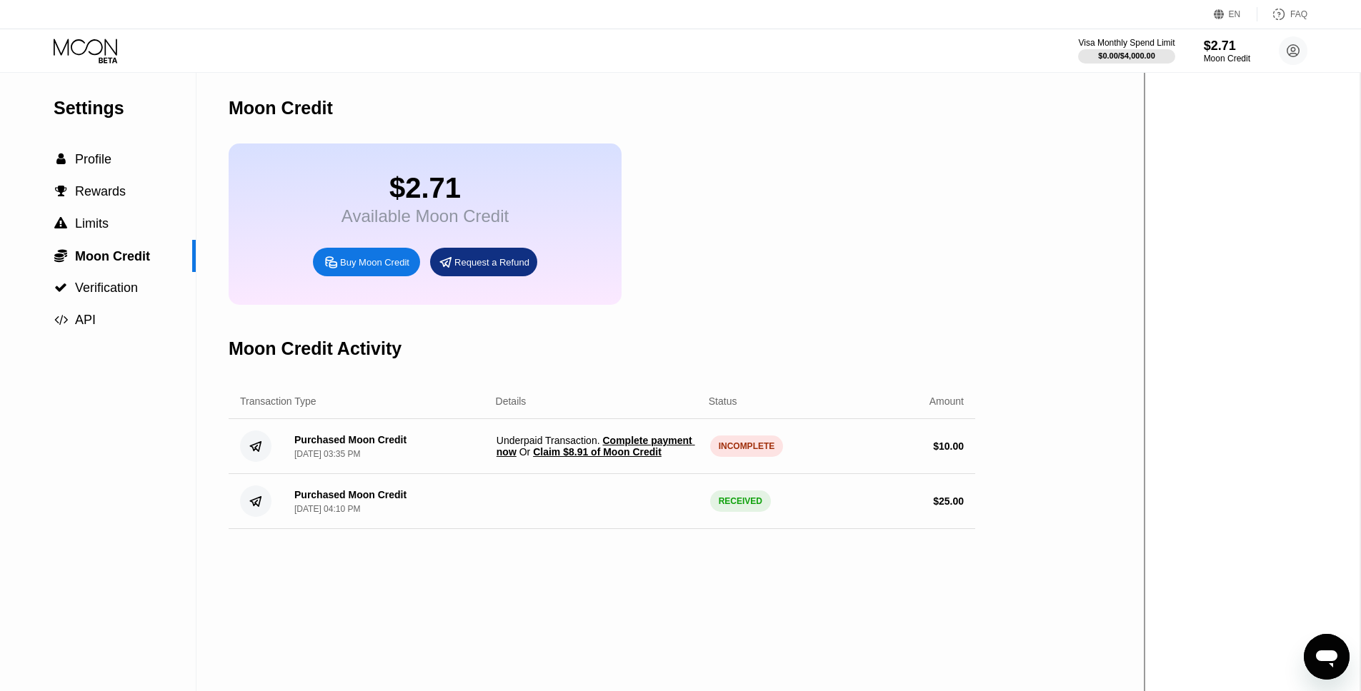
click at [546, 452] on span "Complete payment now" at bounding box center [595, 446] width 199 height 23
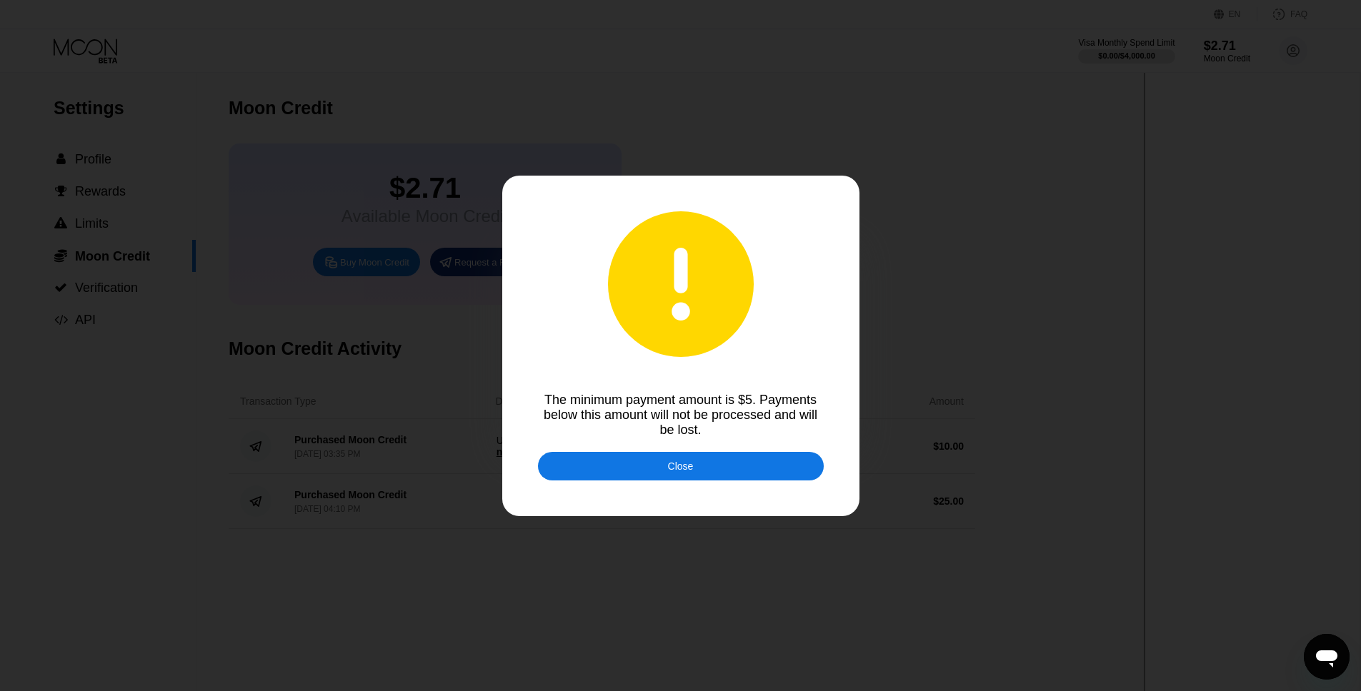
click at [614, 456] on div "Close" at bounding box center [681, 466] width 286 height 29
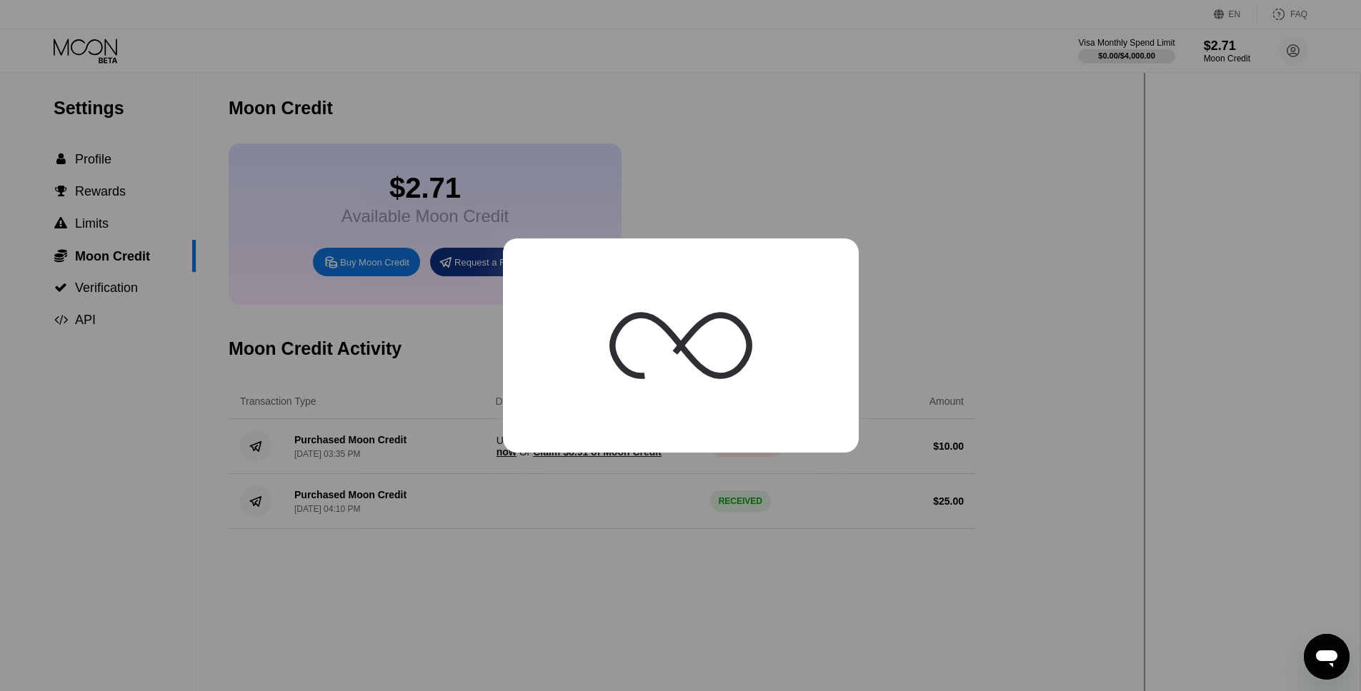
click at [640, 575] on div at bounding box center [680, 345] width 1361 height 691
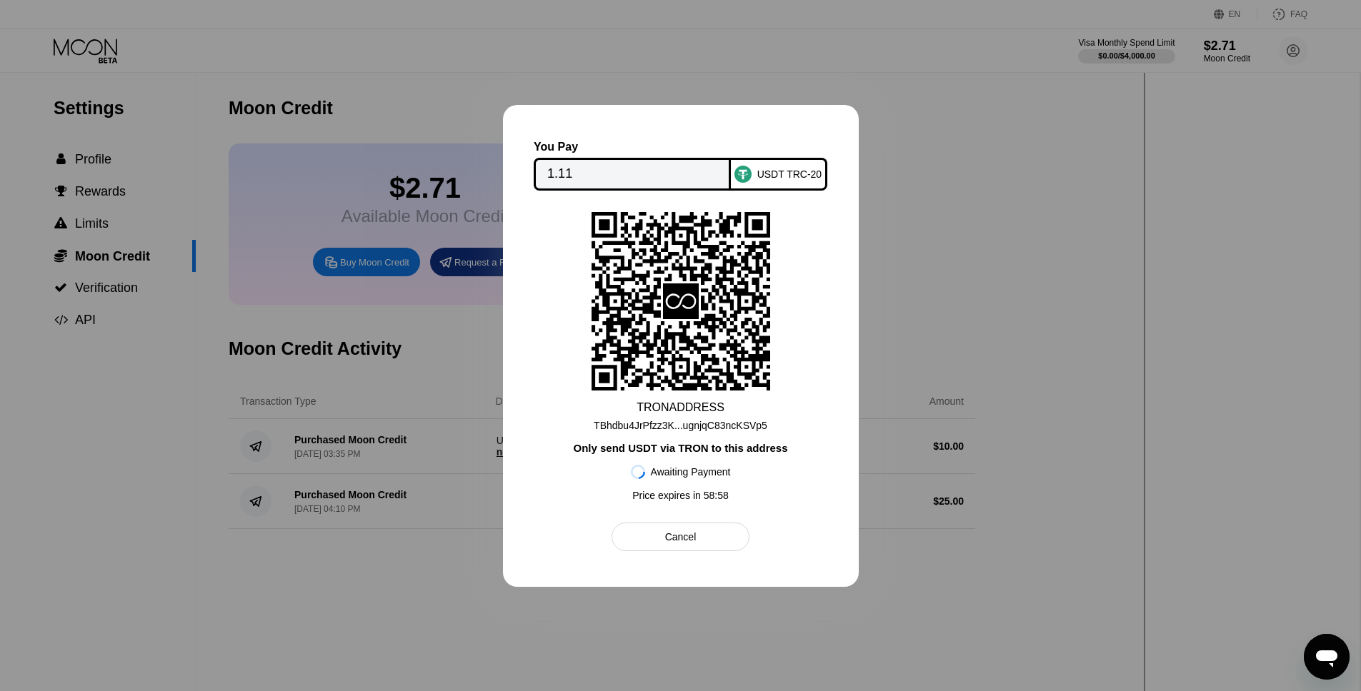
click at [644, 534] on div "Cancel" at bounding box center [680, 537] width 138 height 29
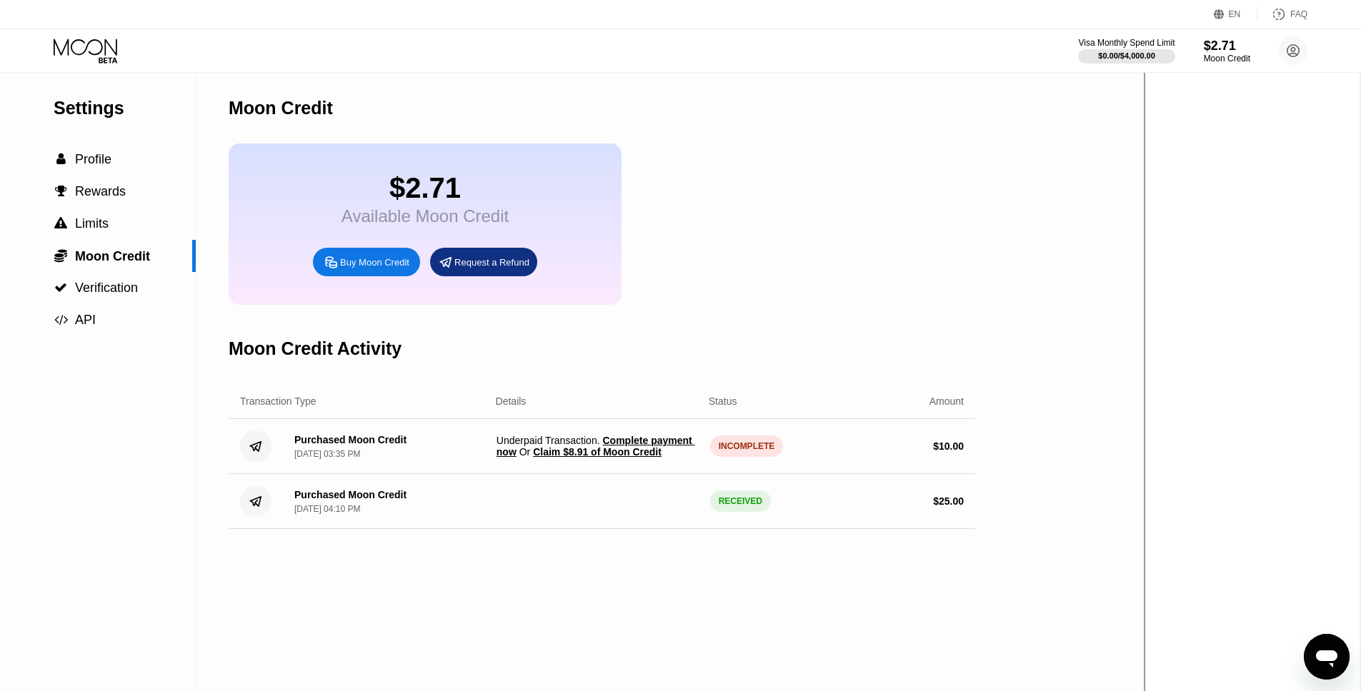
click at [739, 446] on div "INCOMPLETE" at bounding box center [747, 446] width 74 height 21
click at [629, 455] on span "Claim $8.91 of Moon Credit" at bounding box center [597, 451] width 129 height 11
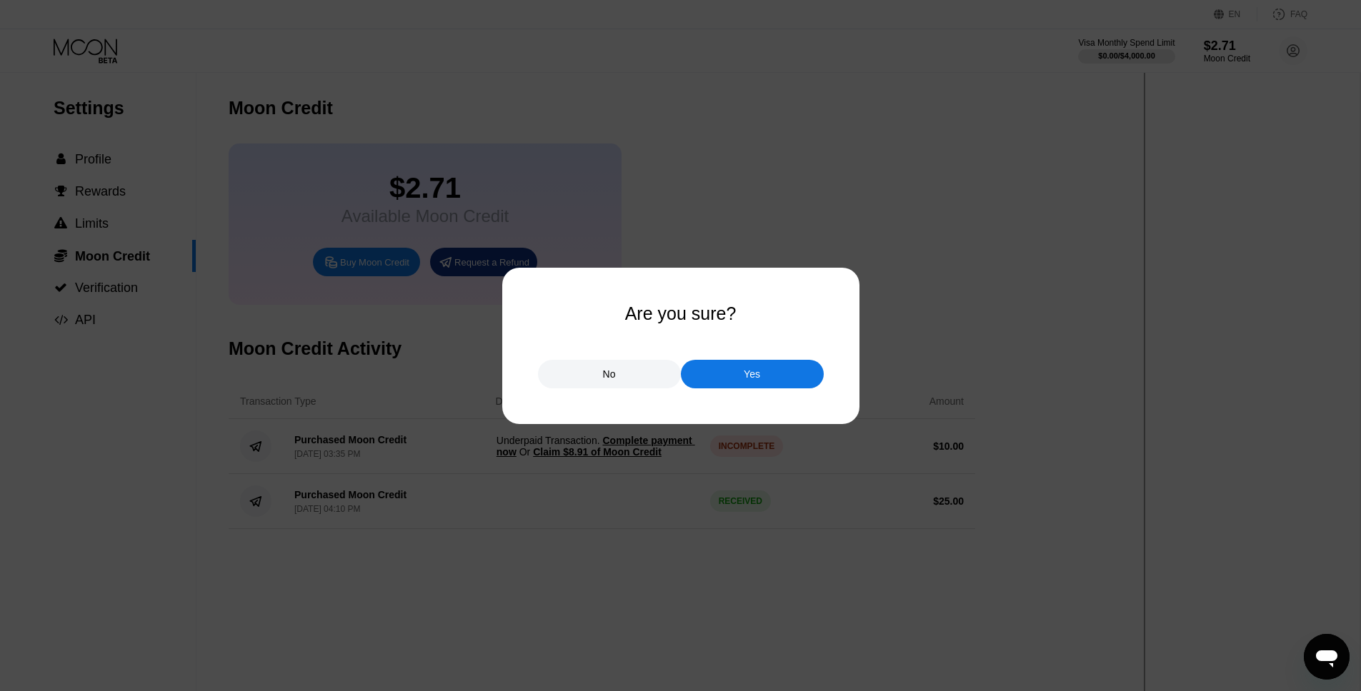
click at [724, 376] on div "Yes" at bounding box center [752, 374] width 143 height 29
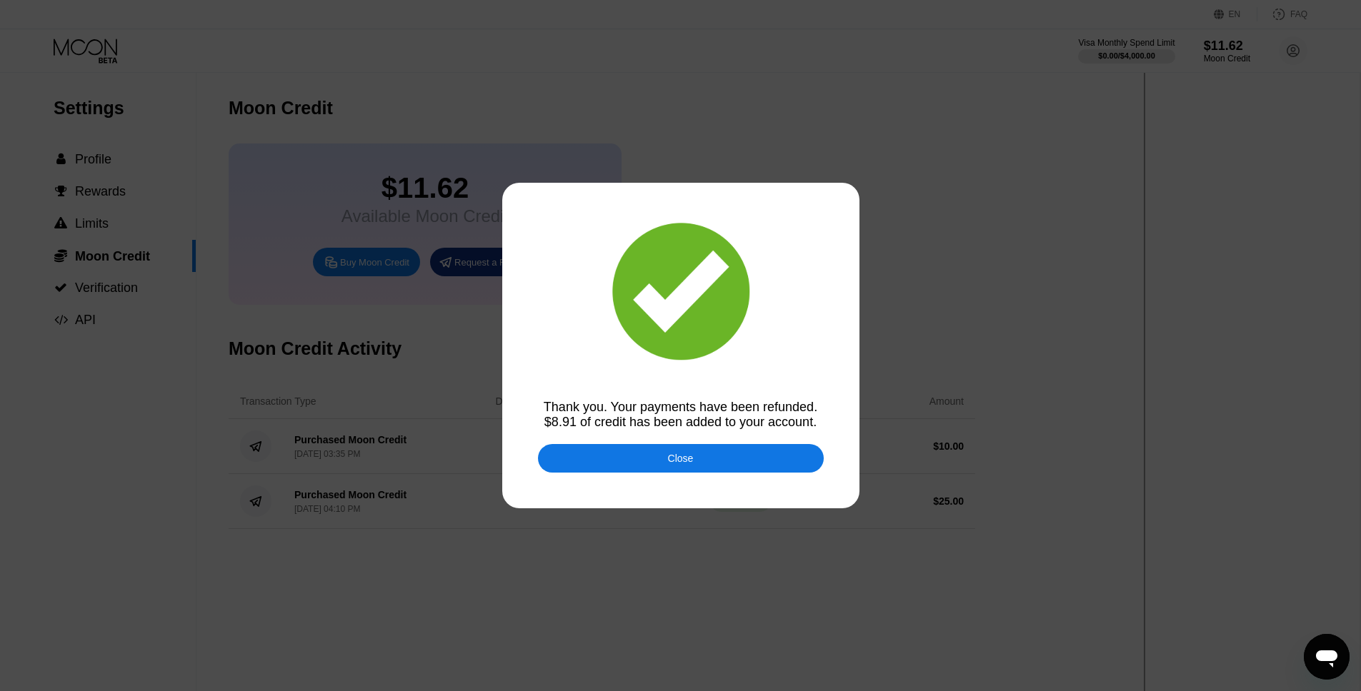
click at [679, 453] on div "Close" at bounding box center [681, 458] width 26 height 11
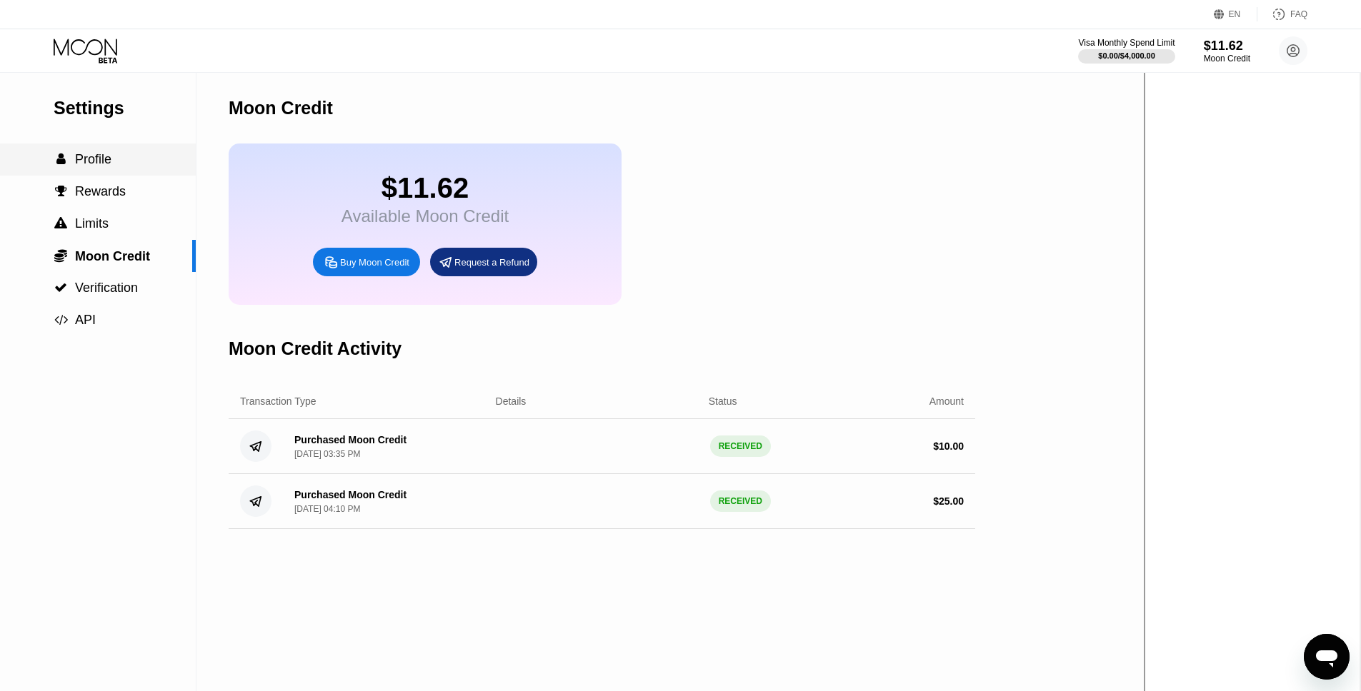
click at [106, 167] on div " Profile" at bounding box center [98, 160] width 196 height 32
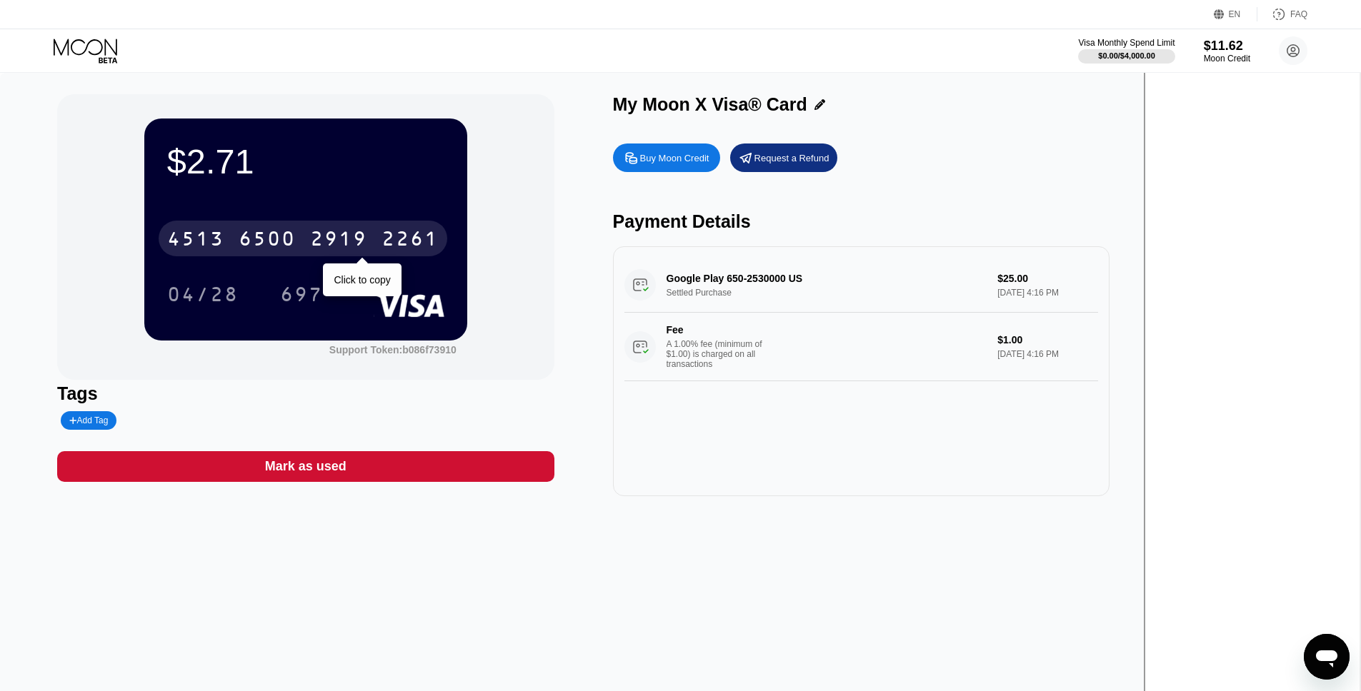
click at [367, 248] on div "2919" at bounding box center [338, 240] width 57 height 23
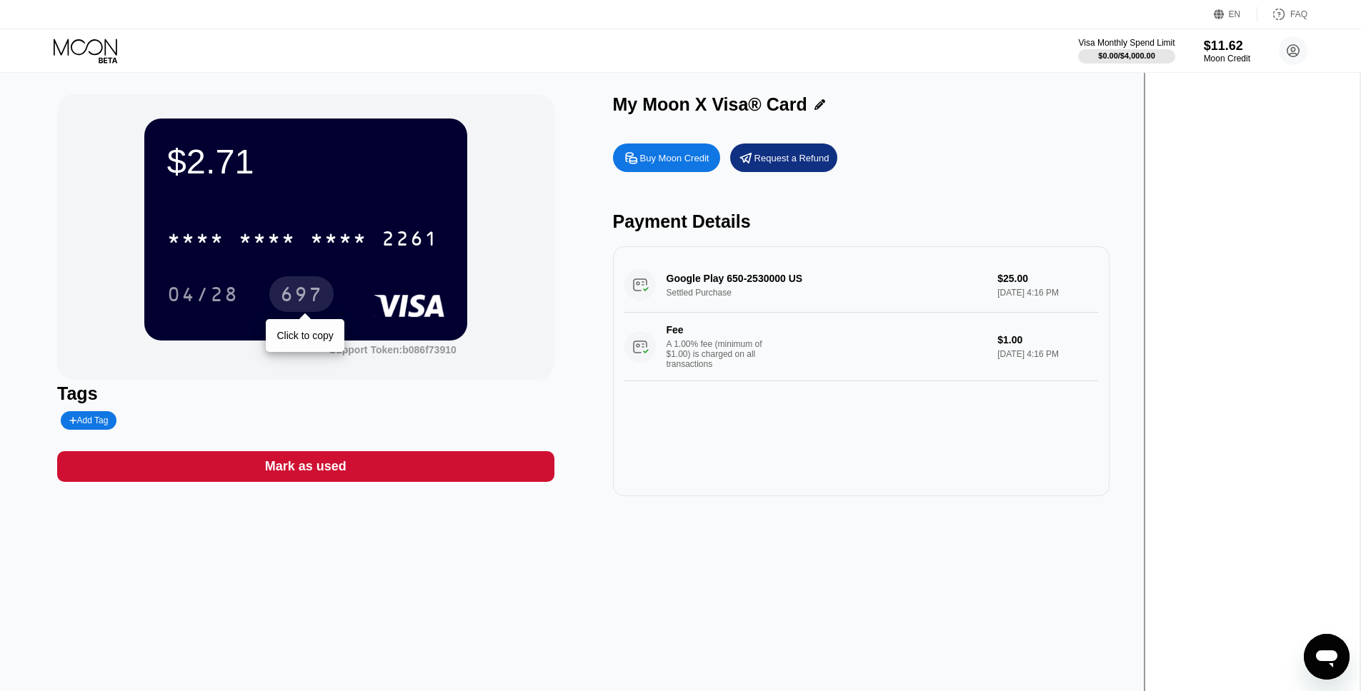
click at [323, 296] on div "697" at bounding box center [301, 296] width 43 height 23
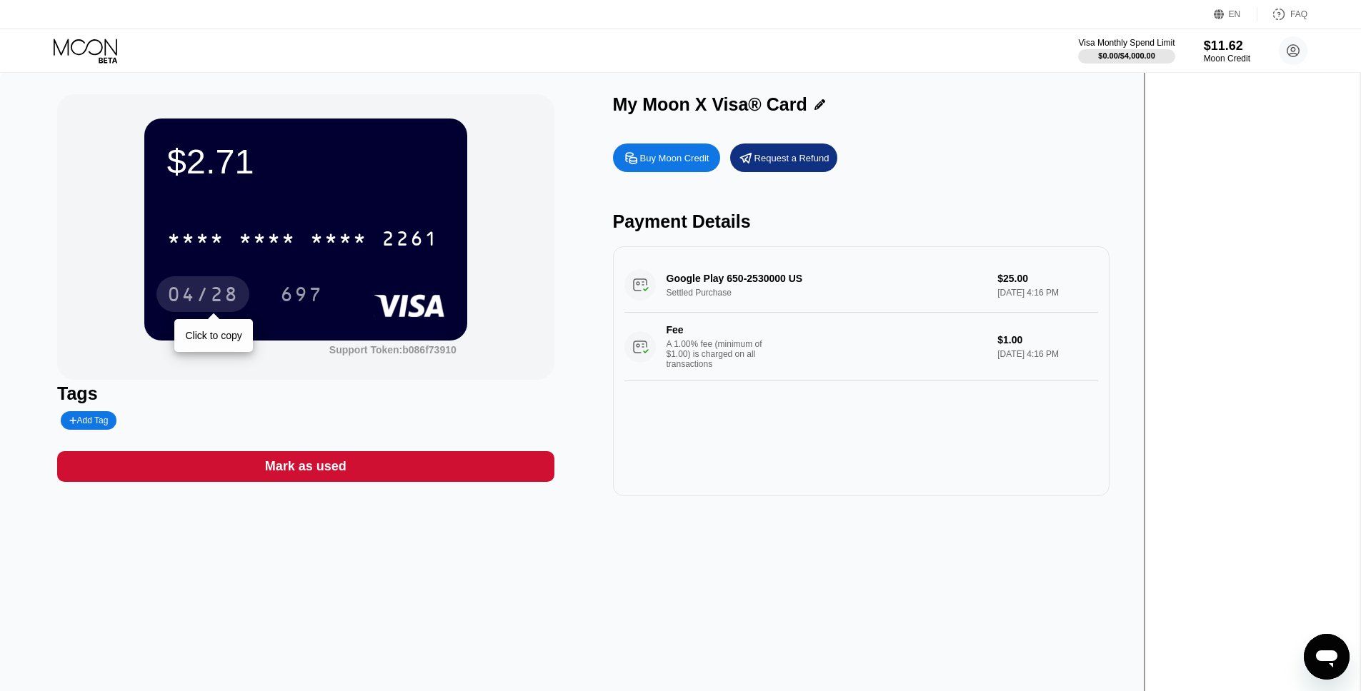
click at [239, 293] on div "04/28" at bounding box center [202, 296] width 71 height 23
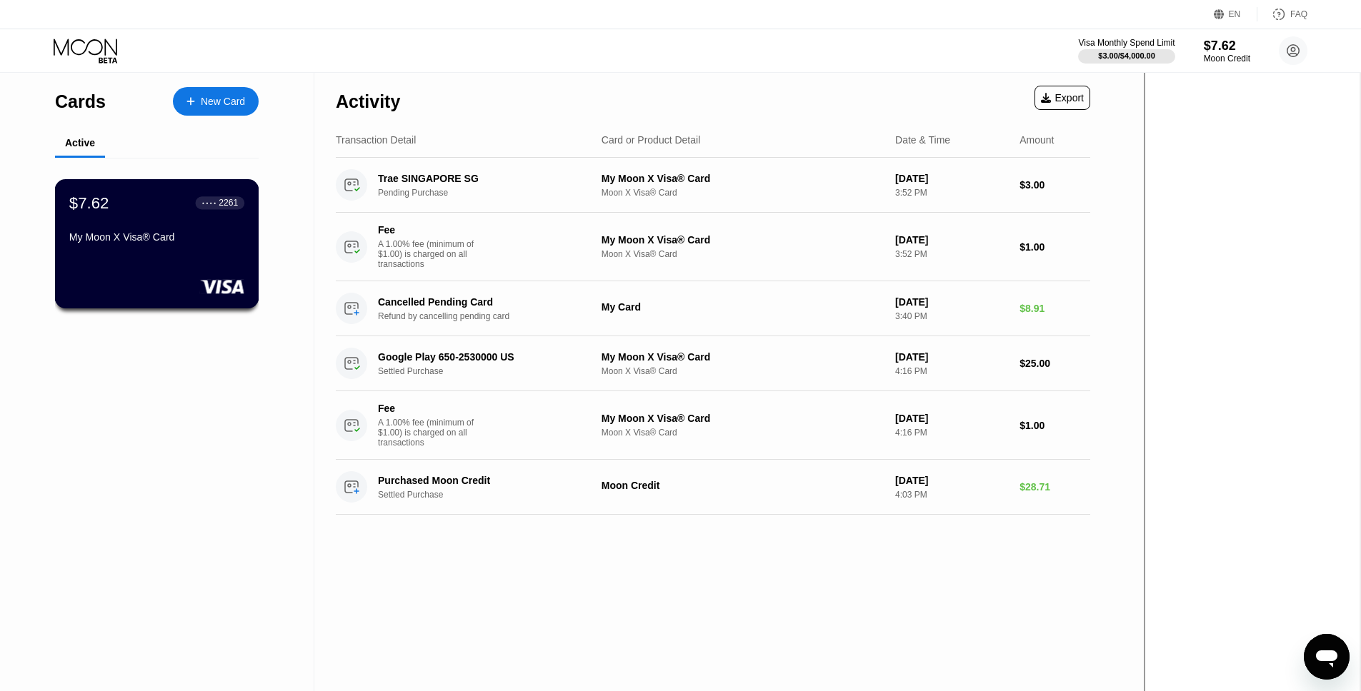
click at [188, 231] on div "My Moon X Visa® Card" at bounding box center [156, 236] width 175 height 11
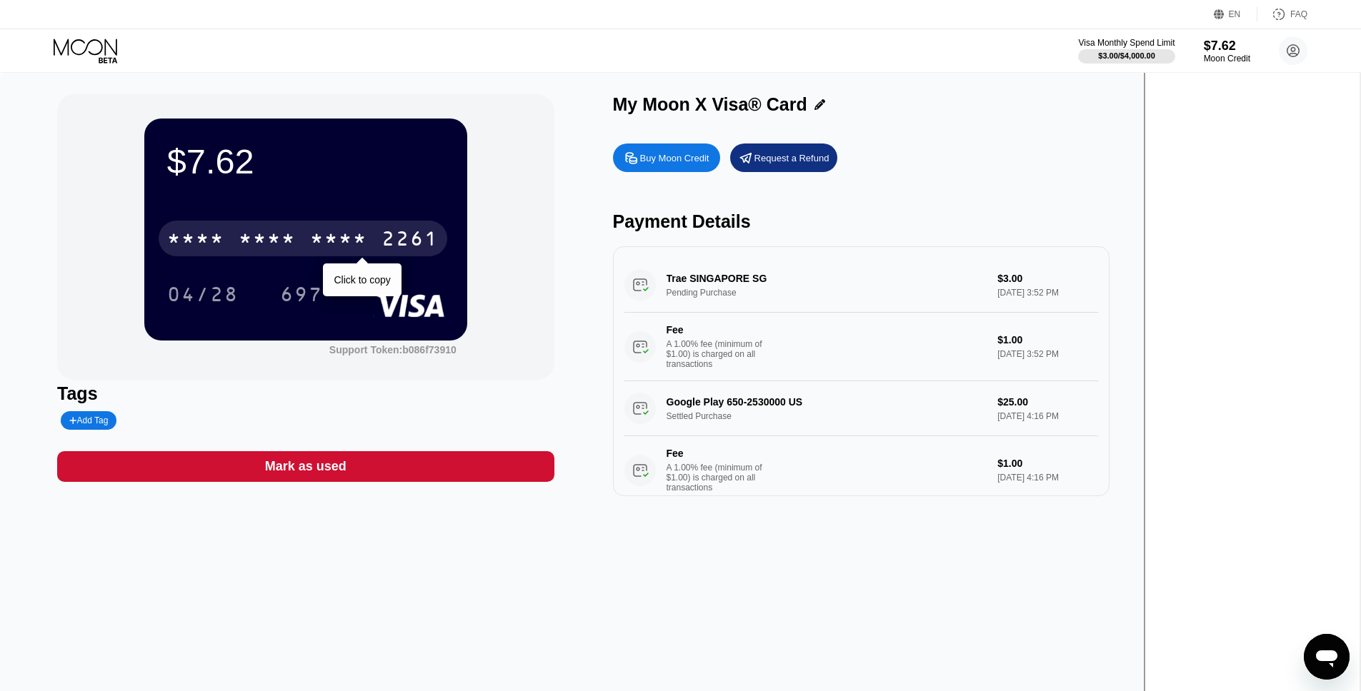
click at [296, 240] on div "* * * *" at bounding box center [267, 240] width 57 height 23
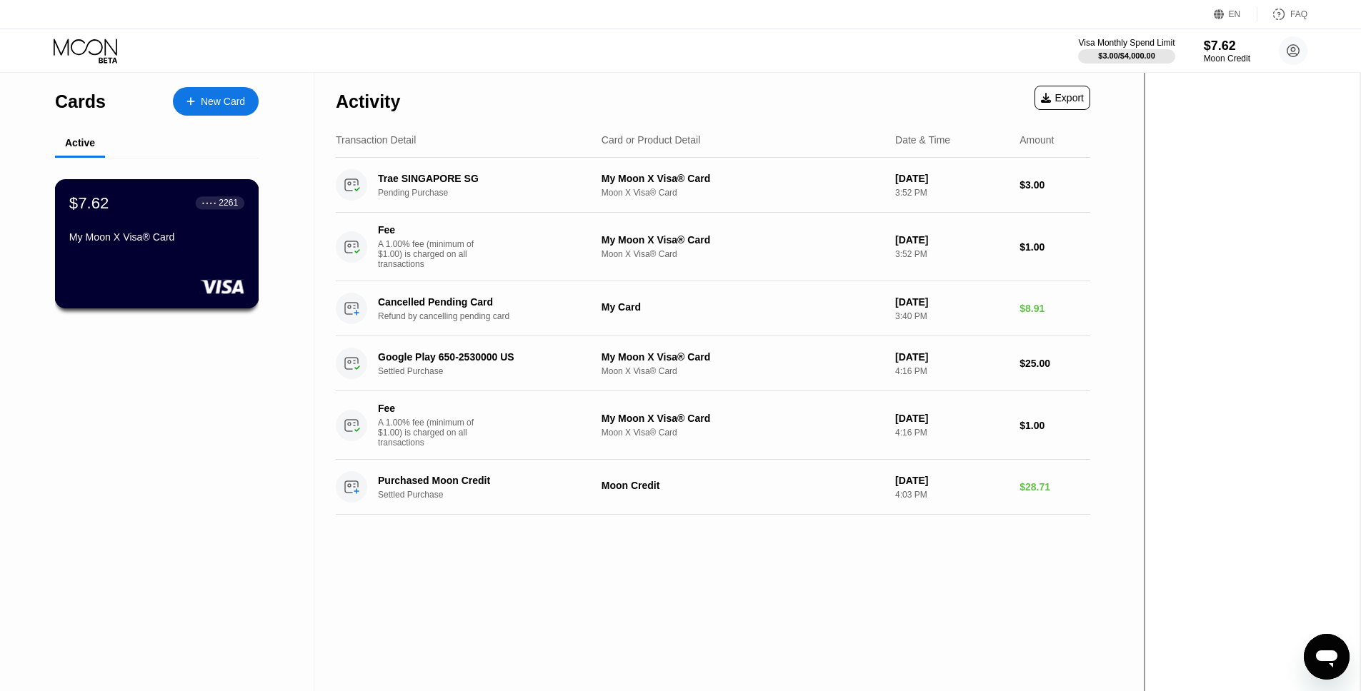
click at [94, 229] on div "$7.62 ● ● ● ● 2261 My Moon X Visa® Card" at bounding box center [156, 221] width 175 height 55
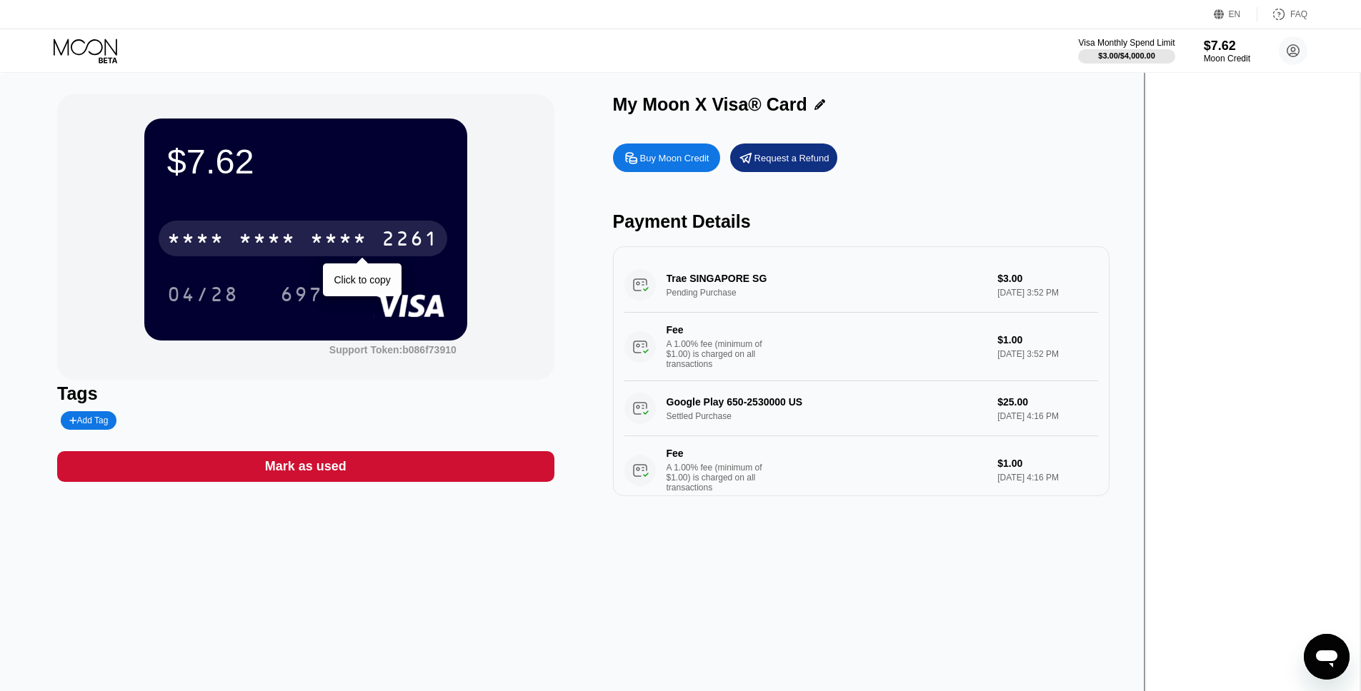
click at [404, 221] on div "* * * * * * * * * * * * 2261" at bounding box center [303, 239] width 289 height 36
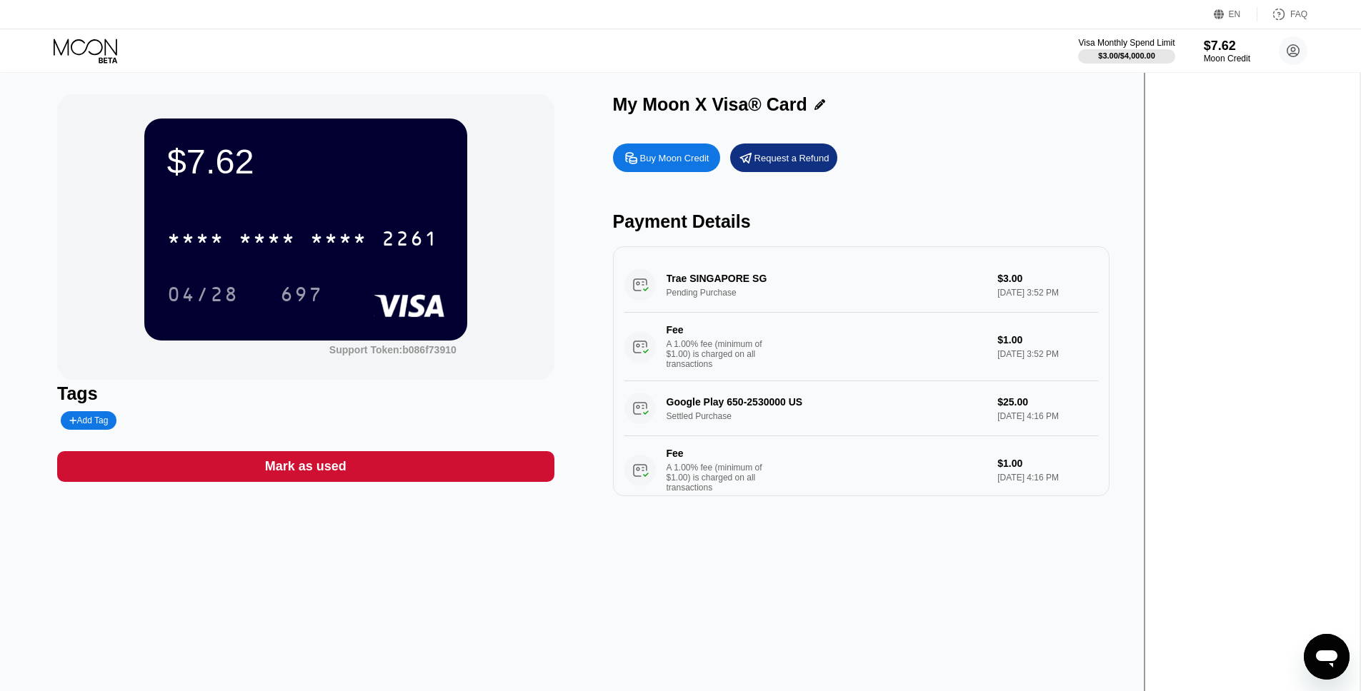
click at [424, 202] on div "$7.62 * * * * * * * * * * * * 2261 04/28 697" at bounding box center [305, 229] width 323 height 221
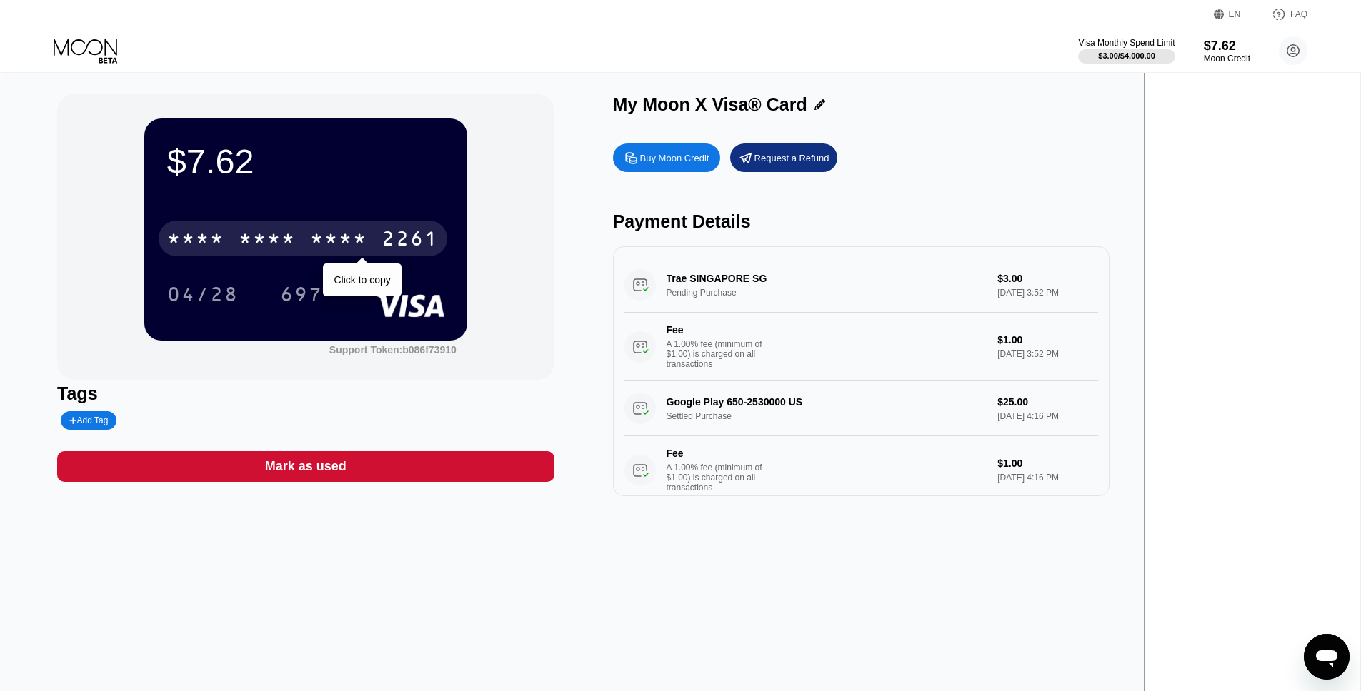
click at [367, 241] on div "* * * *" at bounding box center [338, 240] width 57 height 23
